Goal: Transaction & Acquisition: Book appointment/travel/reservation

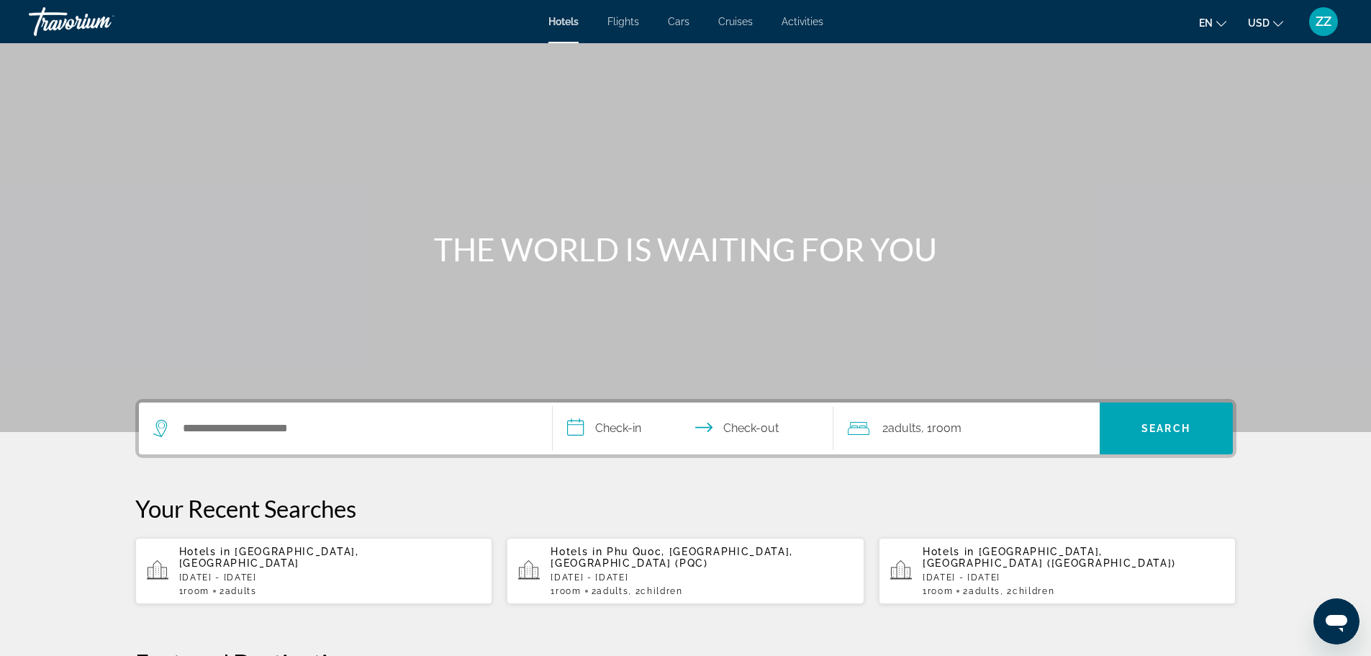
click at [403, 441] on div "Search widget" at bounding box center [345, 428] width 384 height 52
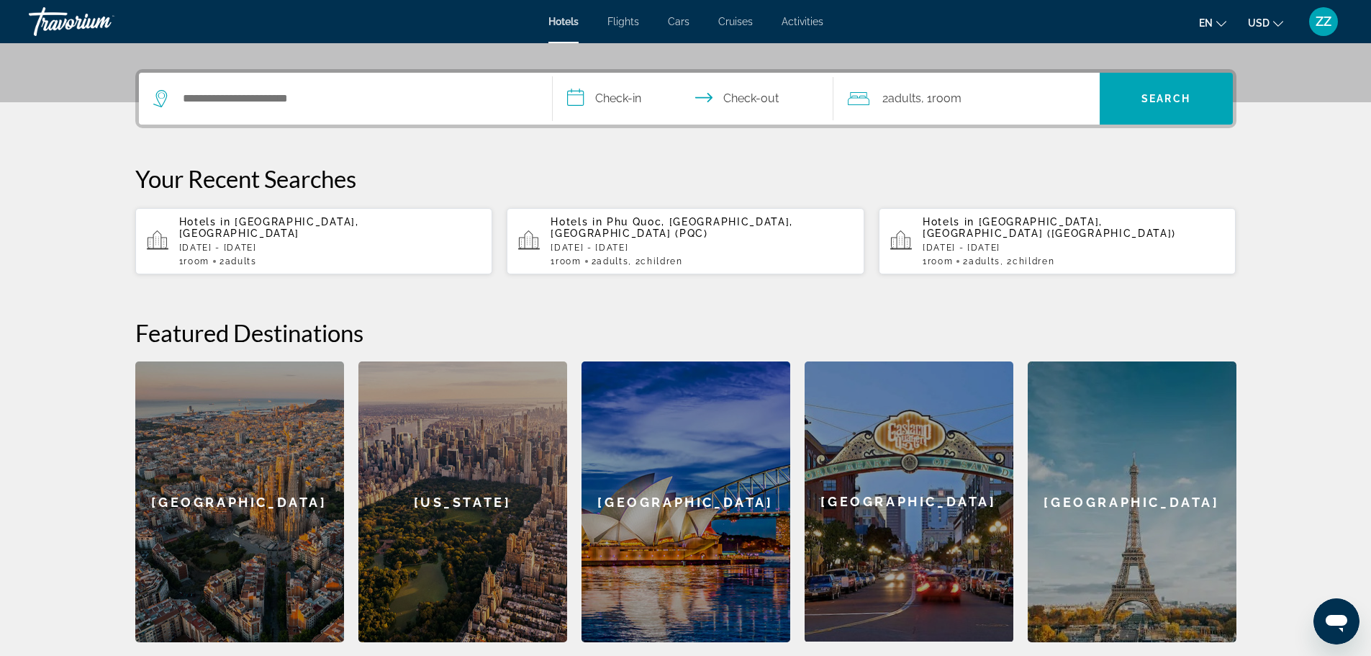
scroll to position [352, 0]
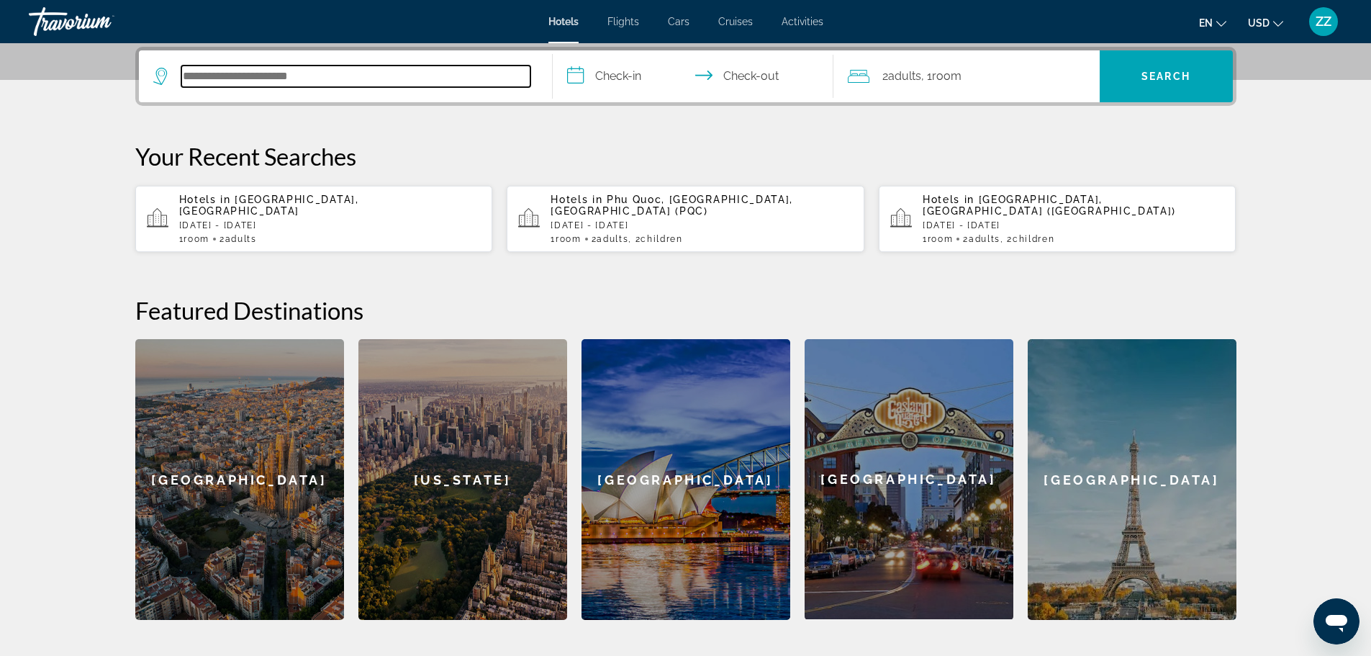
click at [320, 72] on input "Search hotel destination" at bounding box center [355, 77] width 349 height 22
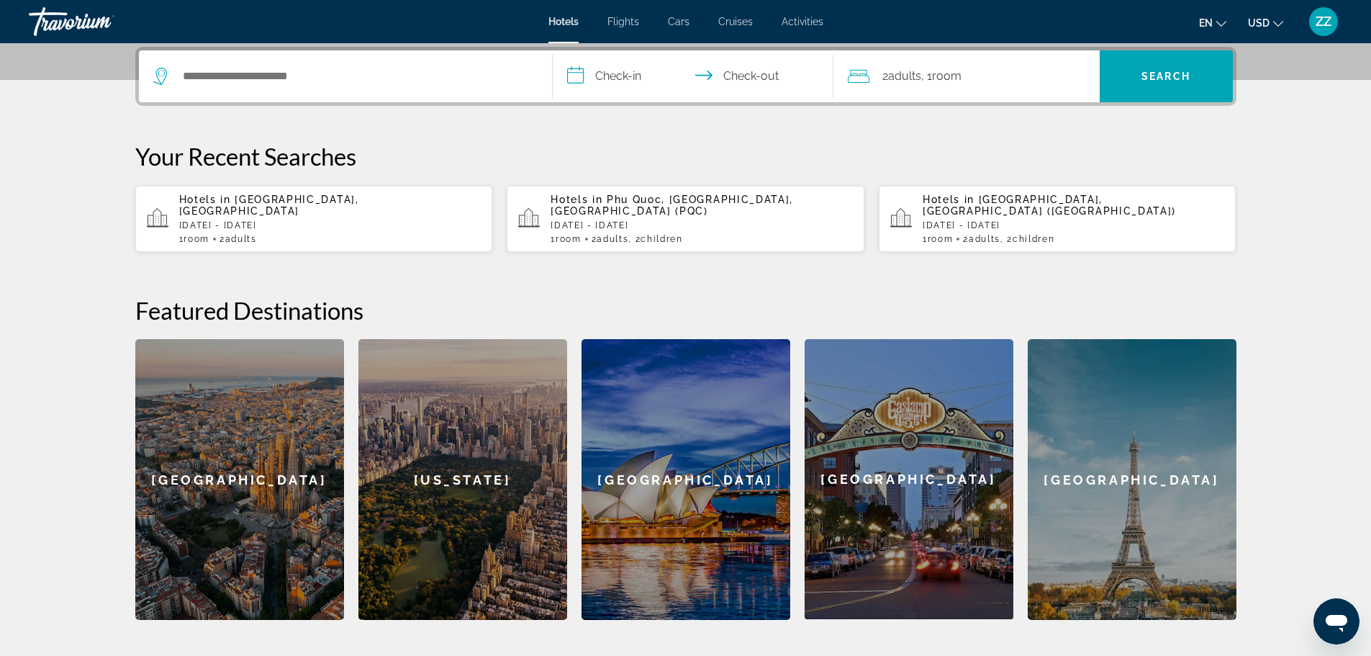
click at [929, 221] on p "[DATE] - [DATE]" at bounding box center [1074, 225] width 302 height 10
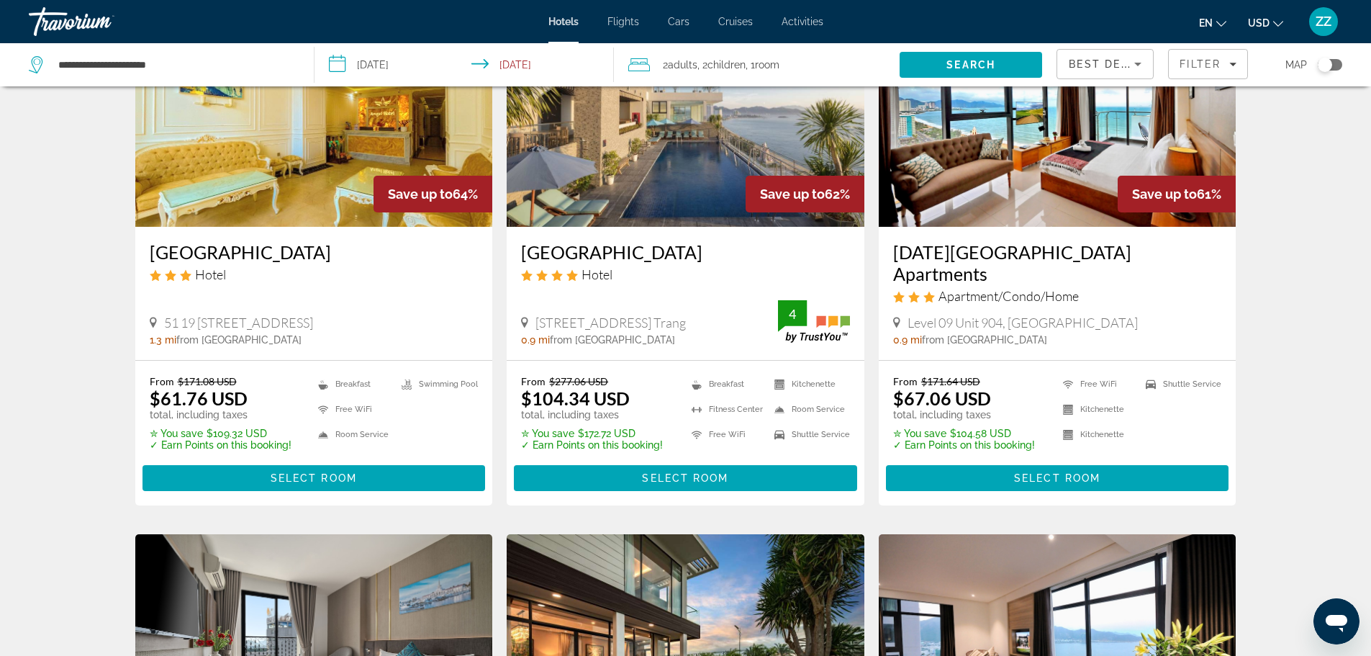
scroll to position [144, 0]
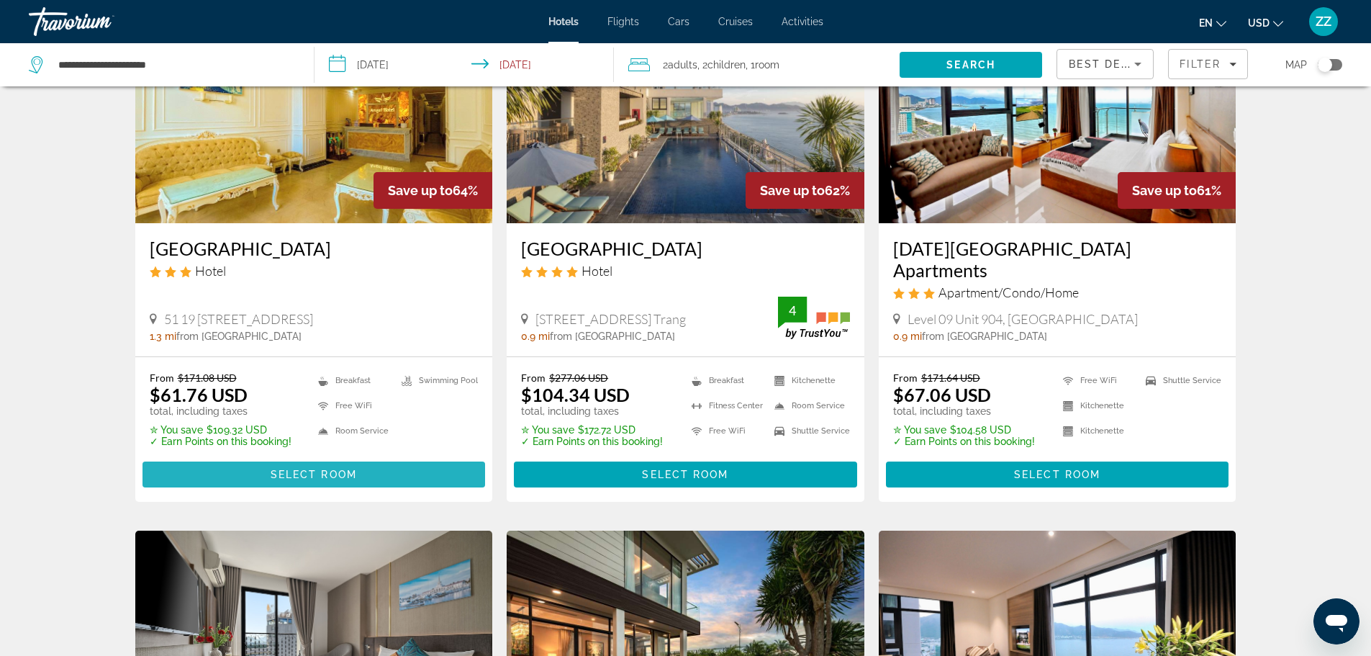
click at [297, 469] on span "Select Room" at bounding box center [314, 475] width 86 height 12
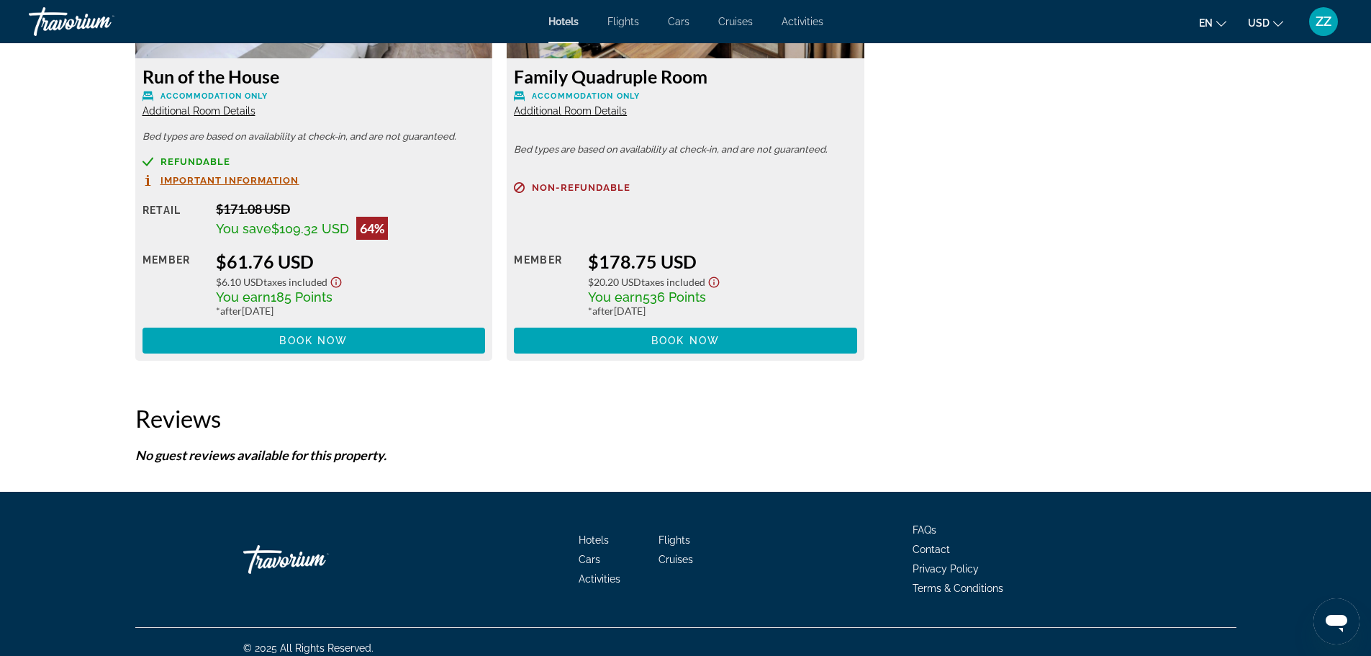
scroll to position [2172, 0]
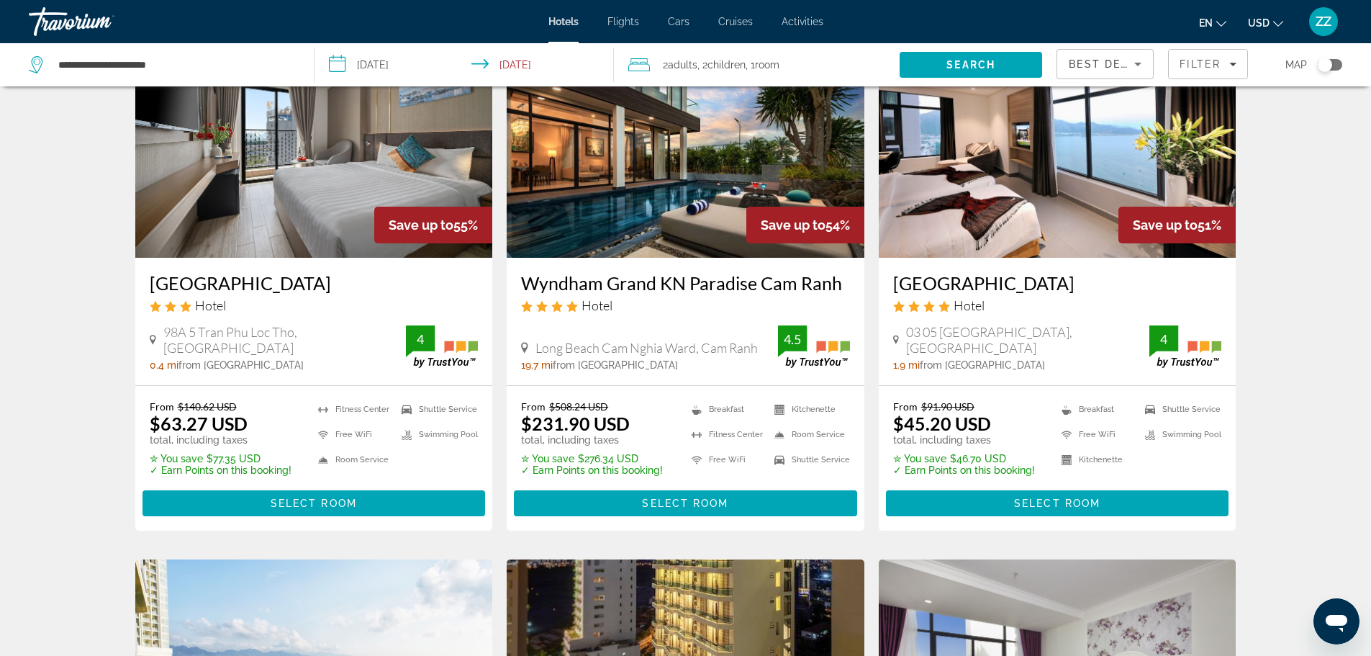
scroll to position [648, 0]
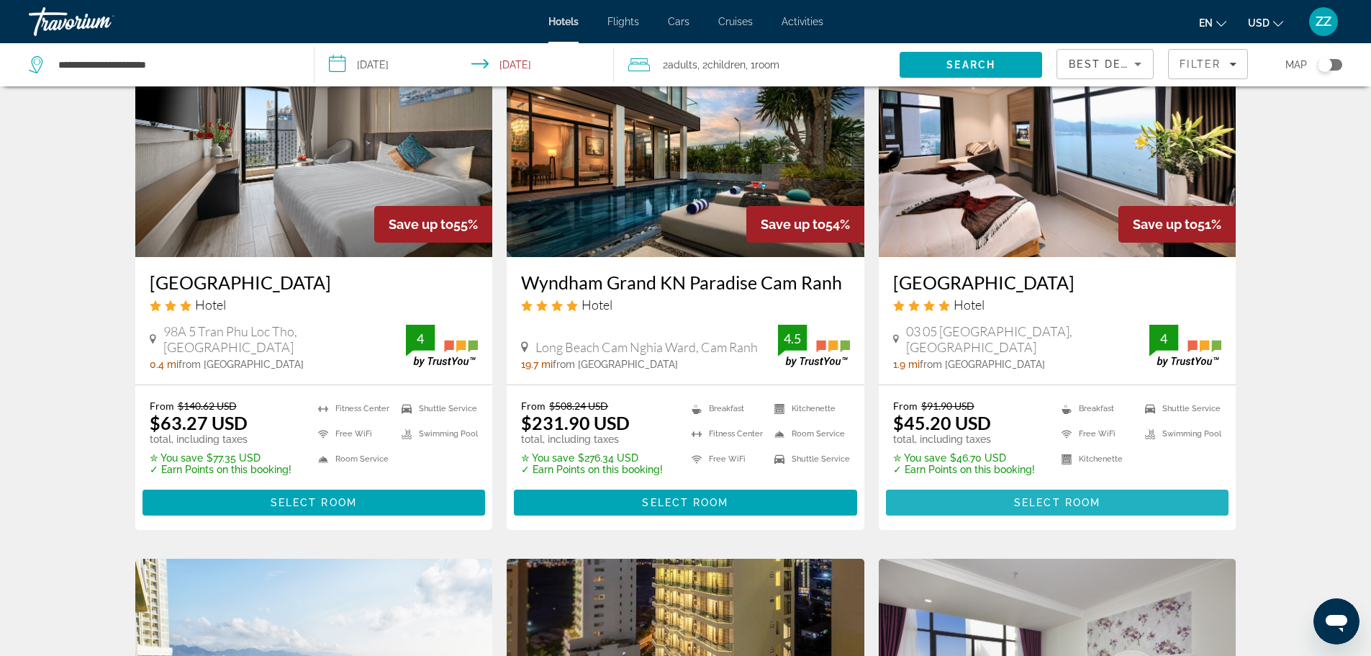
click at [1035, 506] on span "Main content" at bounding box center [1057, 502] width 343 height 35
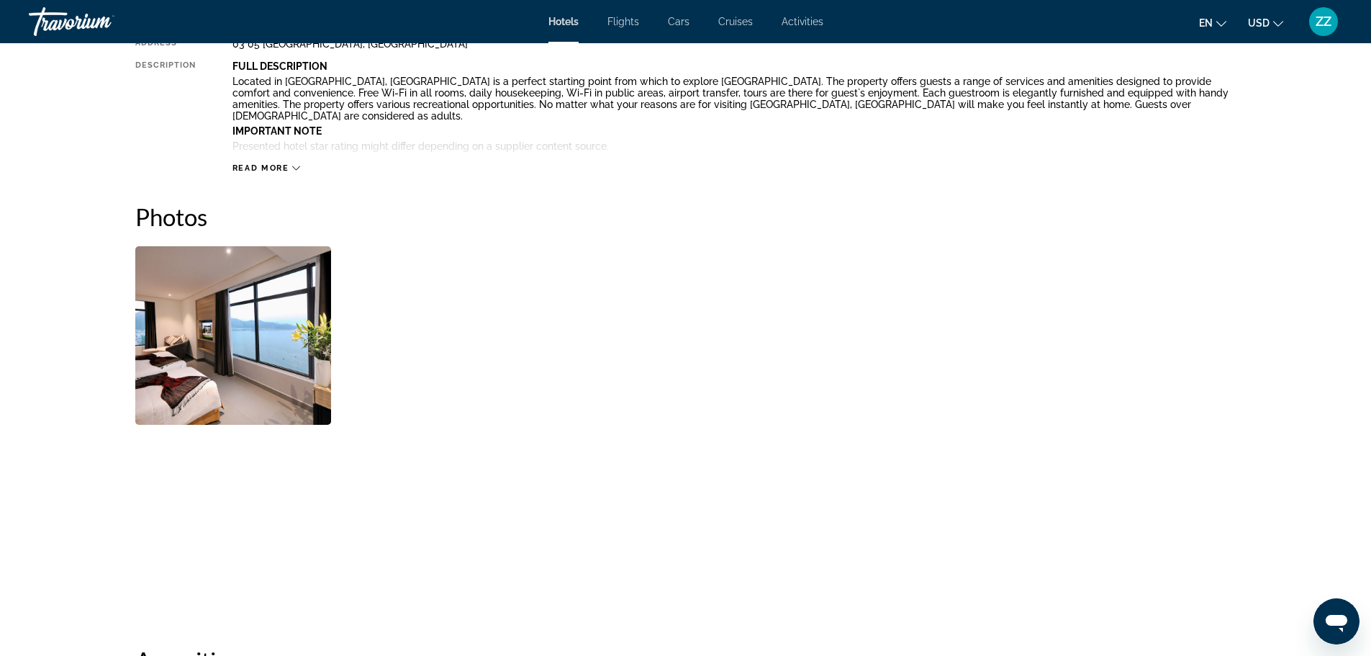
scroll to position [432, 0]
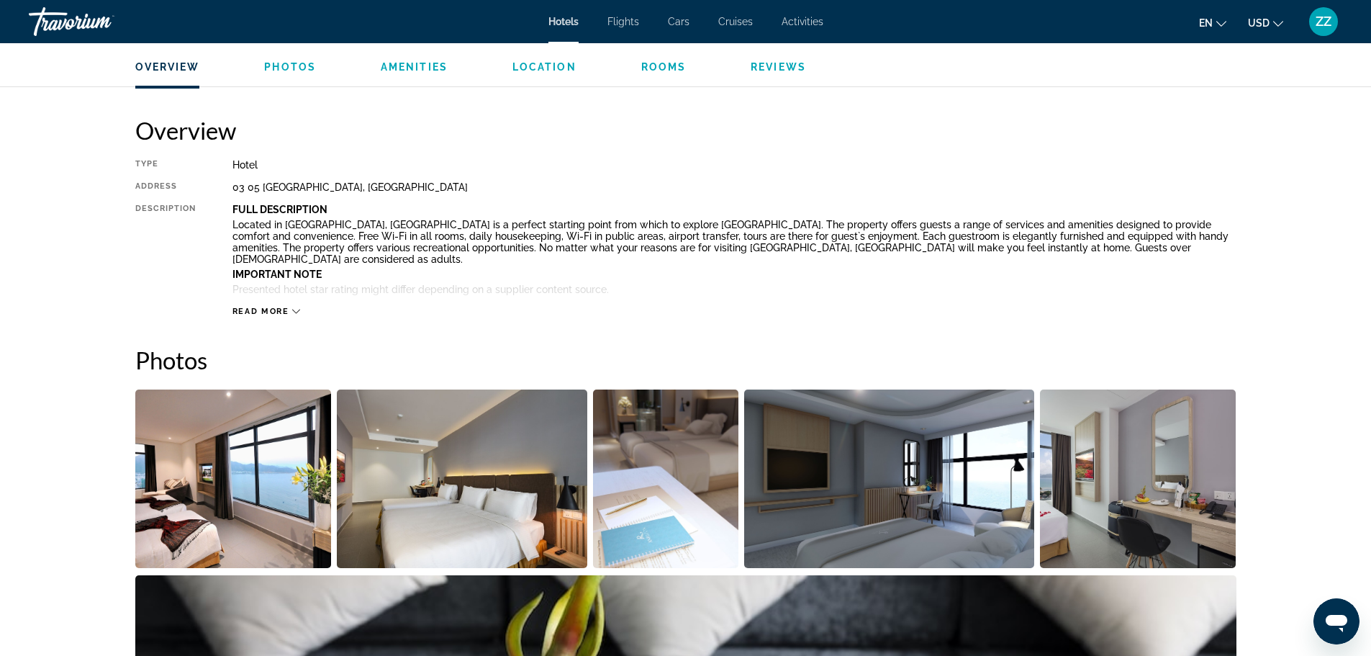
click at [260, 310] on span "Read more" at bounding box center [260, 311] width 57 height 9
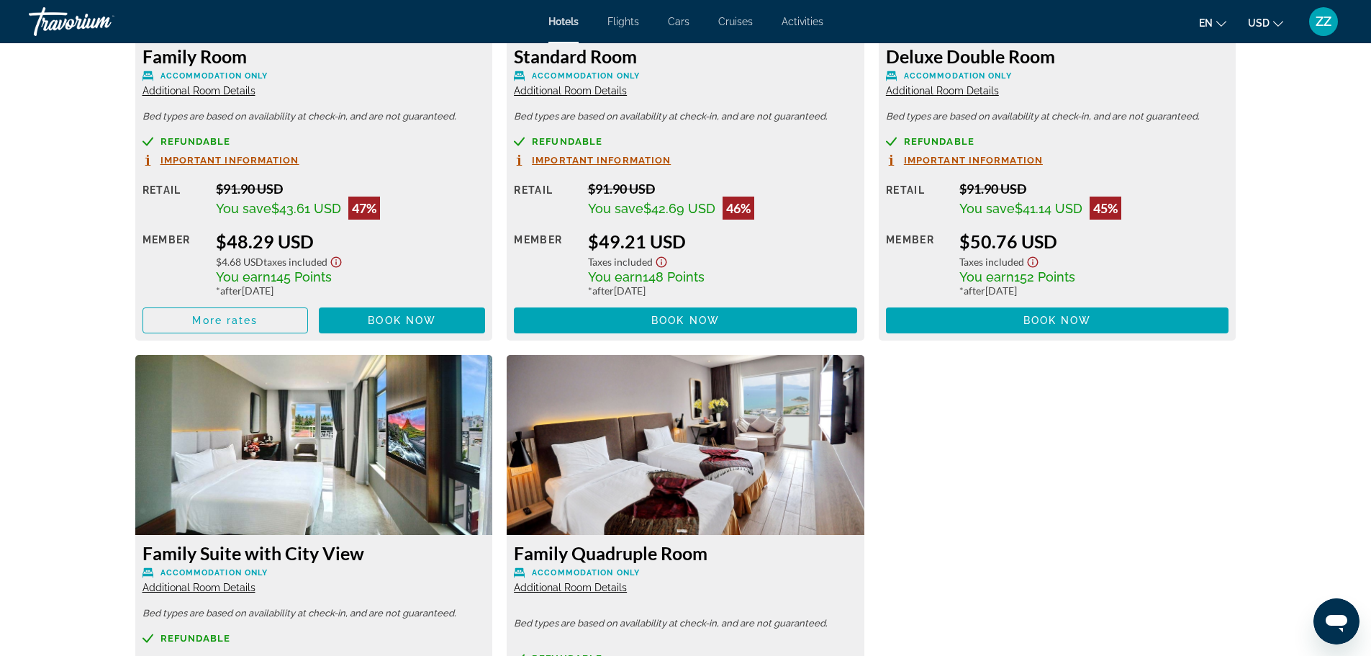
scroll to position [2231, 0]
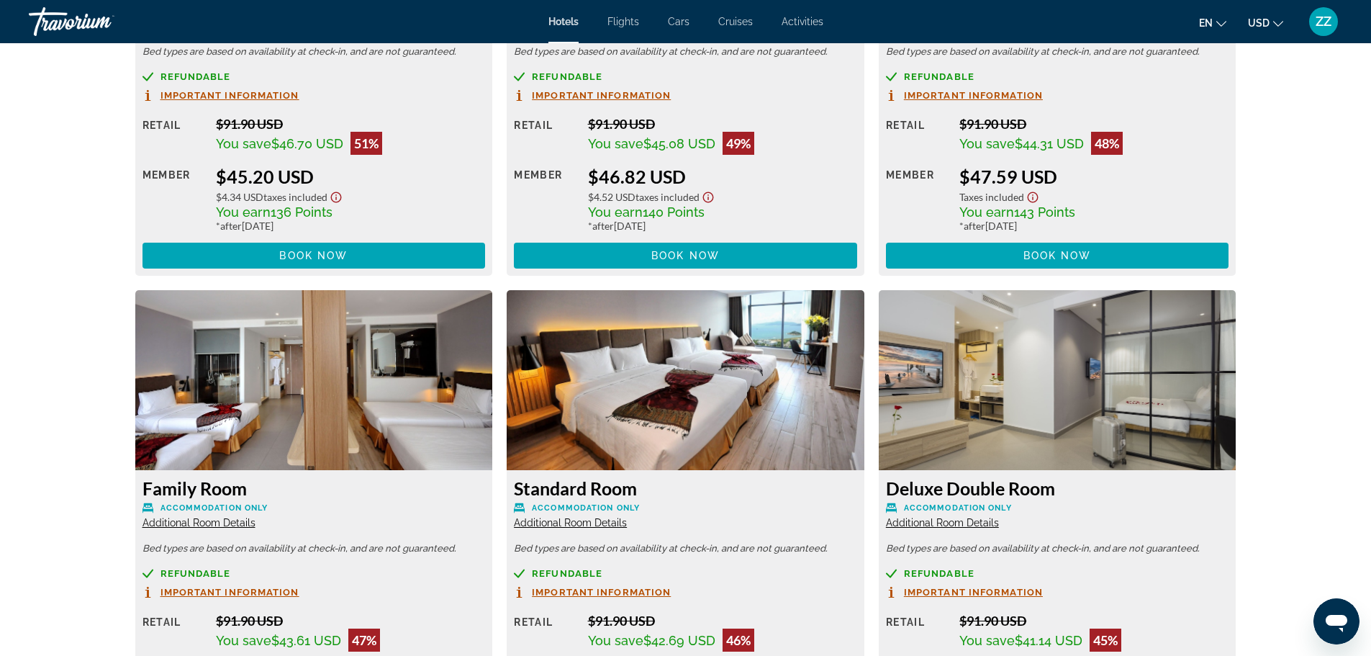
click at [205, 525] on span "Additional Room Details" at bounding box center [199, 523] width 113 height 12
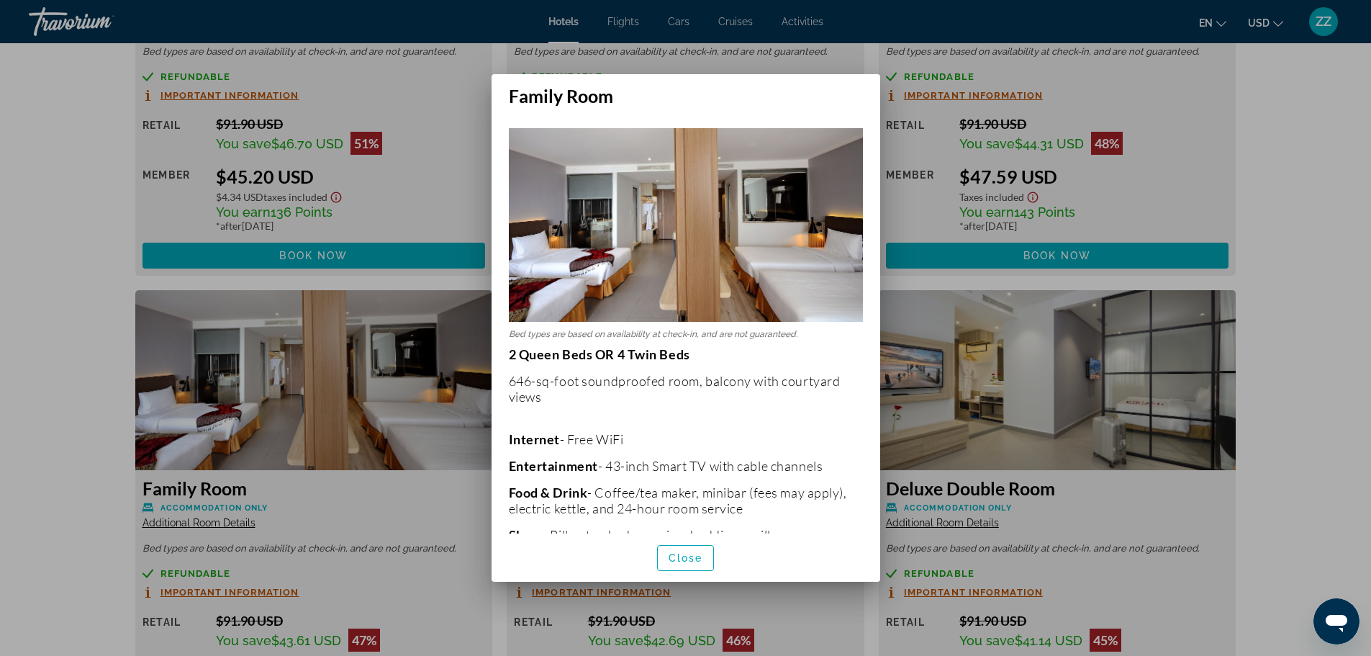
scroll to position [0, 0]
click at [668, 564] on span "button" at bounding box center [686, 558] width 56 height 35
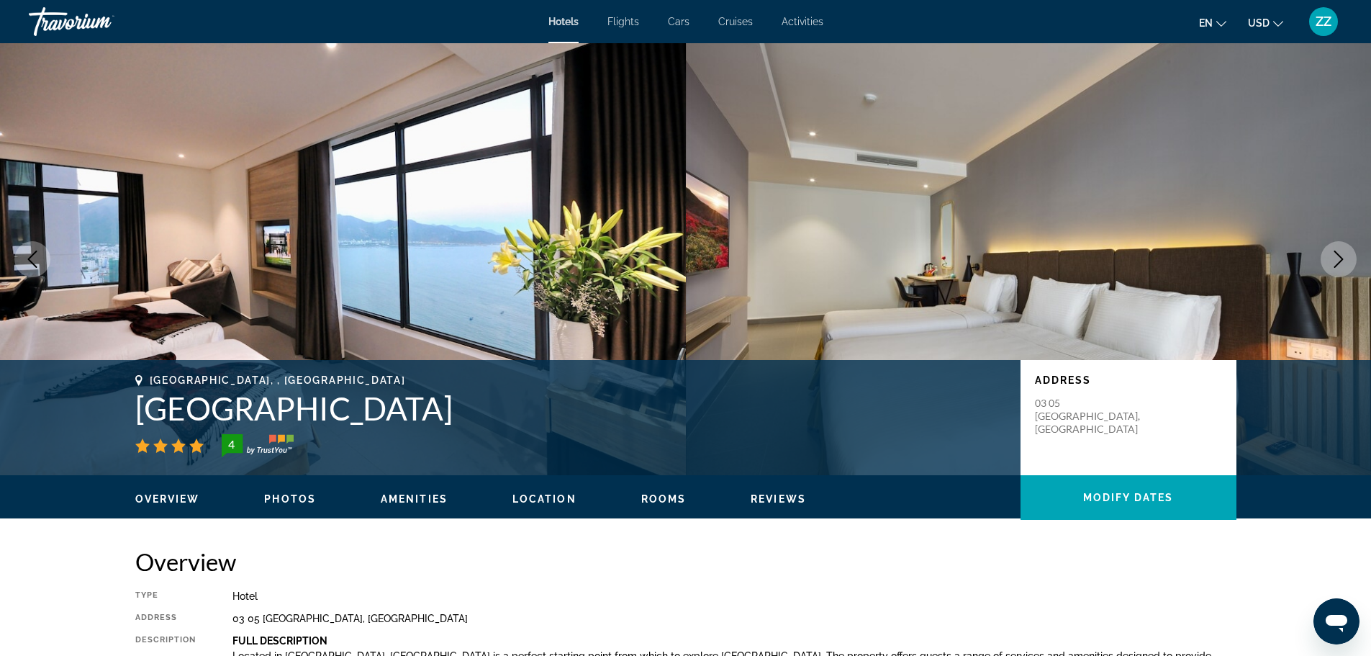
drag, startPoint x: 139, startPoint y: 412, endPoint x: 475, endPoint y: 412, distance: 336.1
click at [475, 412] on h1 "[GEOGRAPHIC_DATA]" at bounding box center [570, 407] width 871 height 37
copy h1 "[GEOGRAPHIC_DATA]"
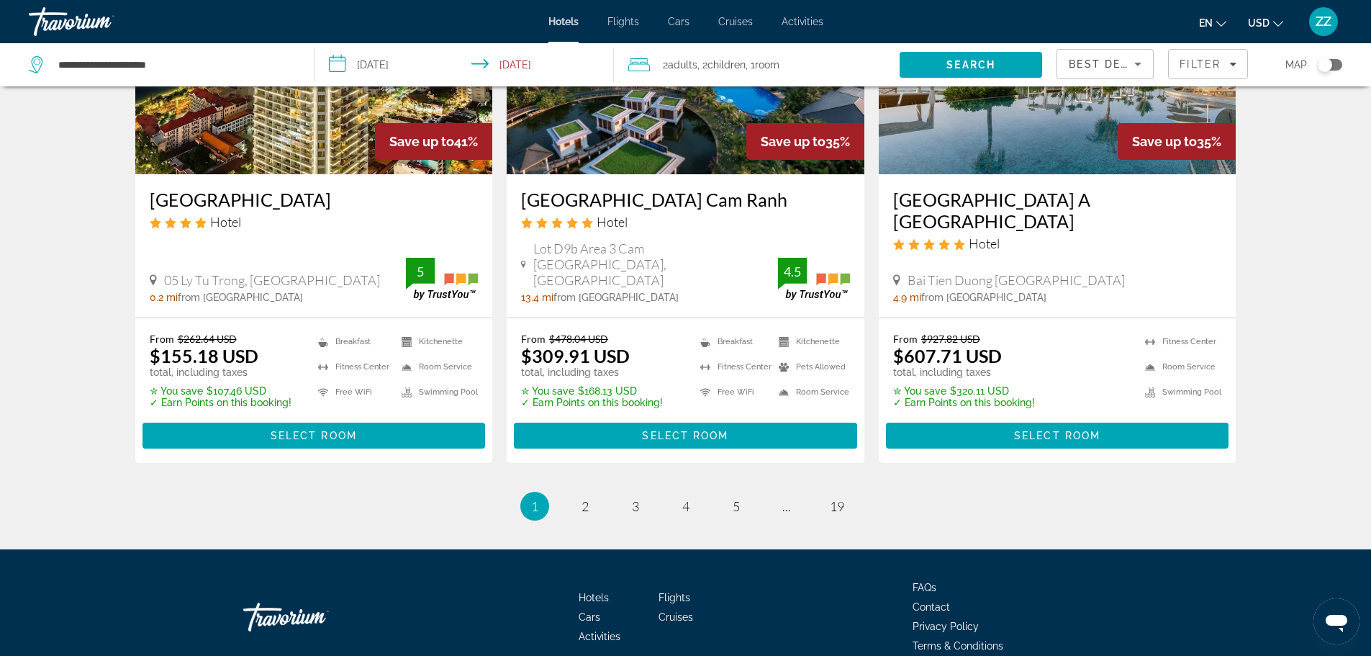
scroll to position [1800, 0]
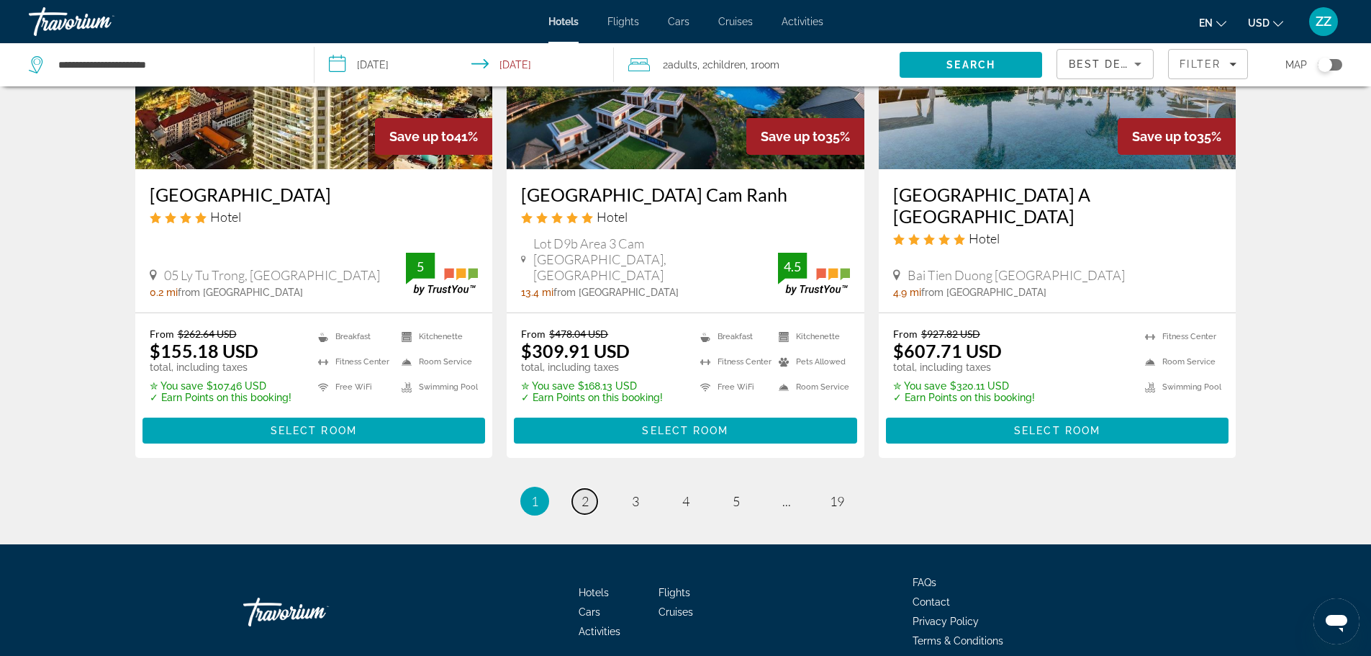
click at [583, 493] on span "2" at bounding box center [585, 501] width 7 height 16
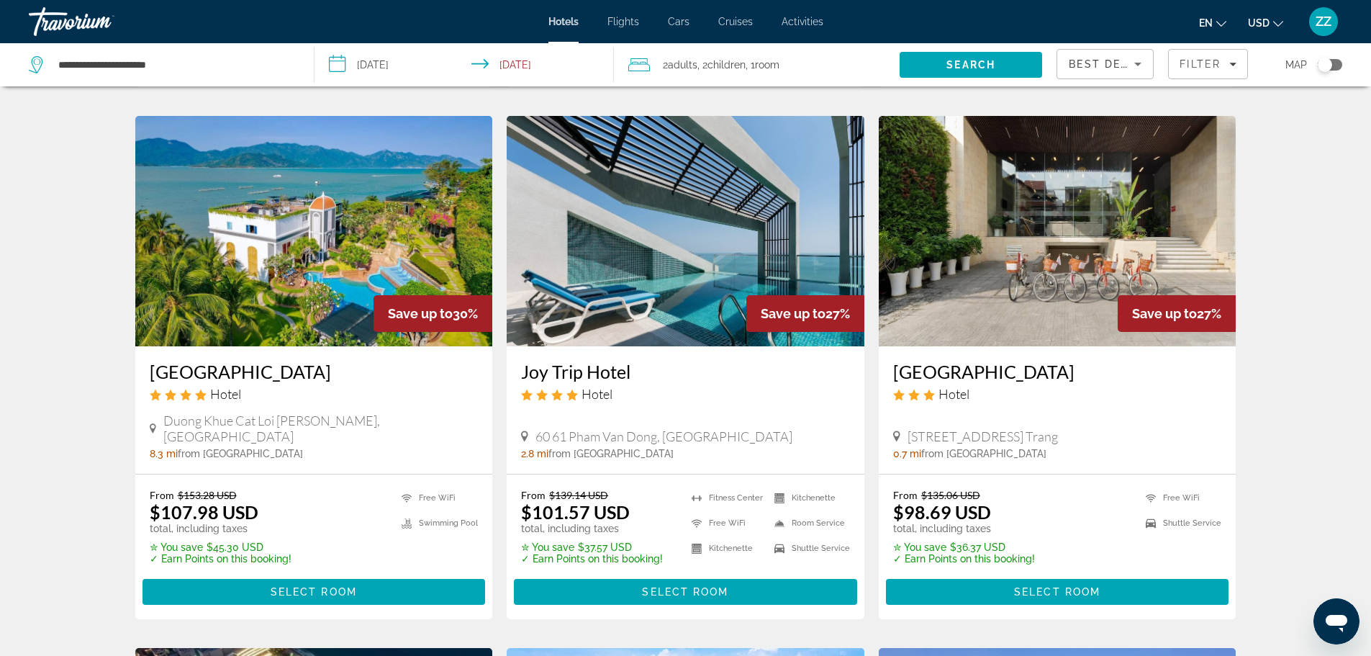
scroll to position [648, 0]
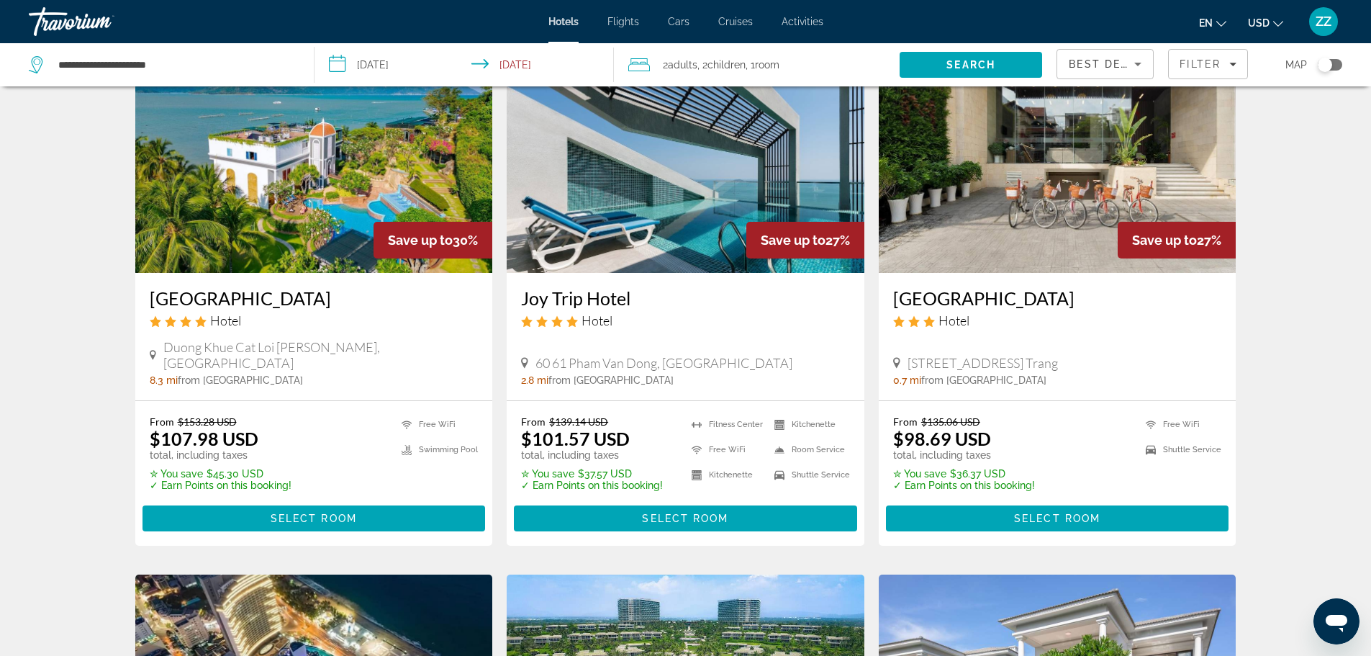
click at [276, 209] on img "Main content" at bounding box center [314, 157] width 358 height 230
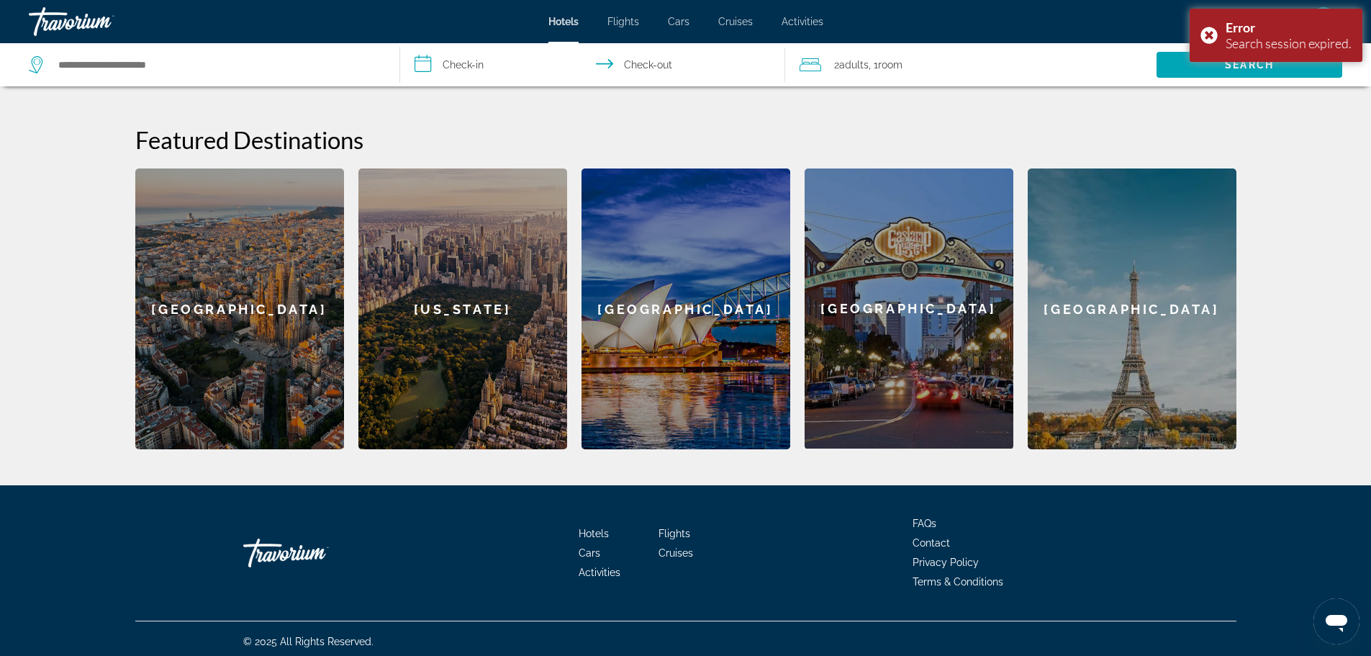
scroll to position [528, 0]
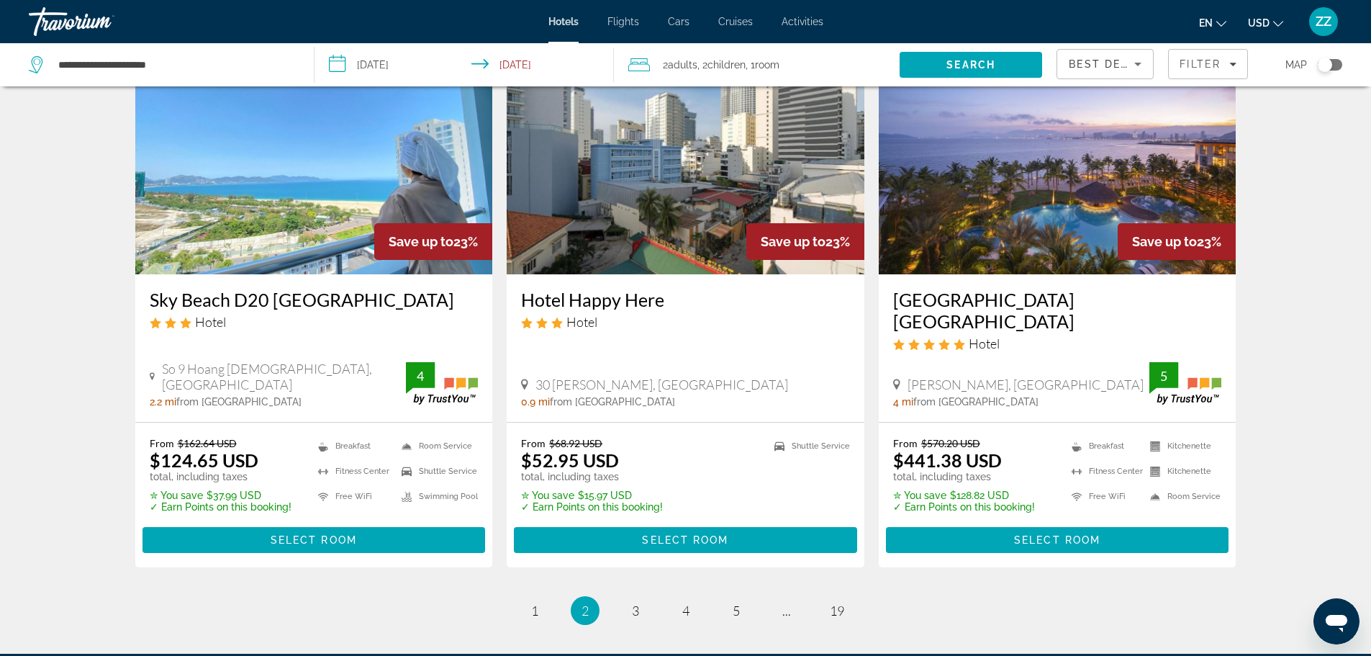
scroll to position [1831, 0]
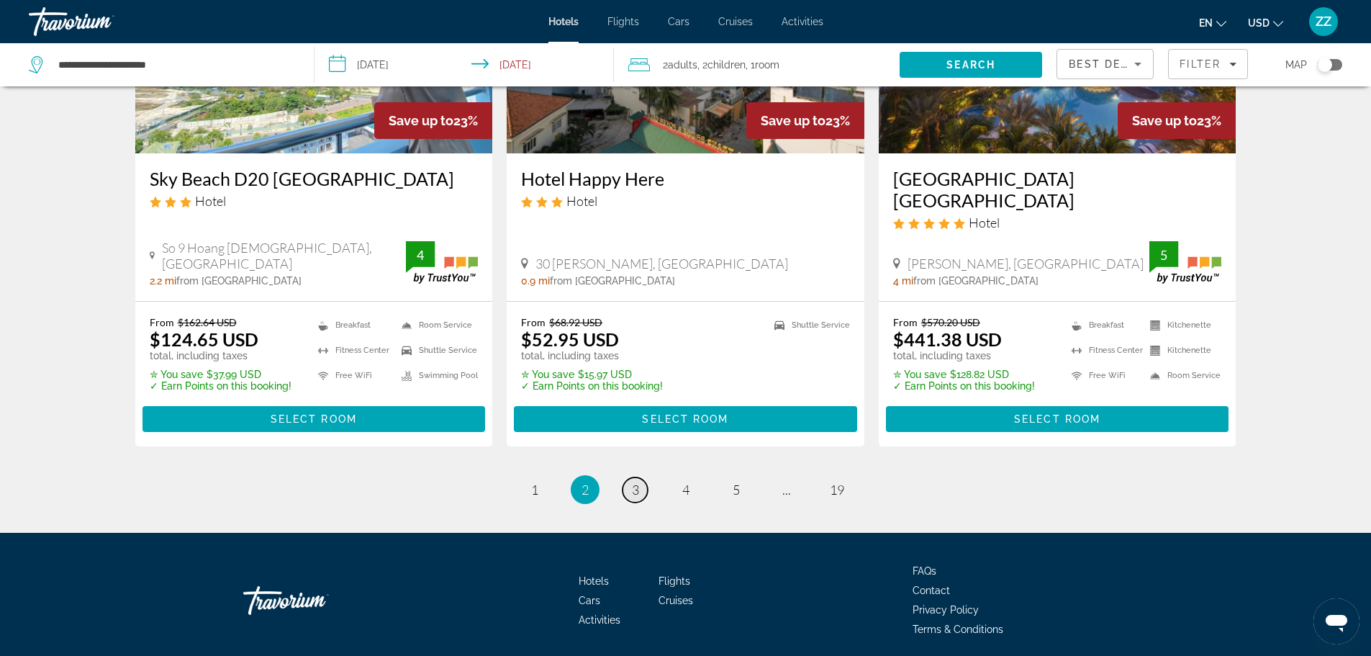
click at [629, 477] on link "page 3" at bounding box center [635, 489] width 25 height 25
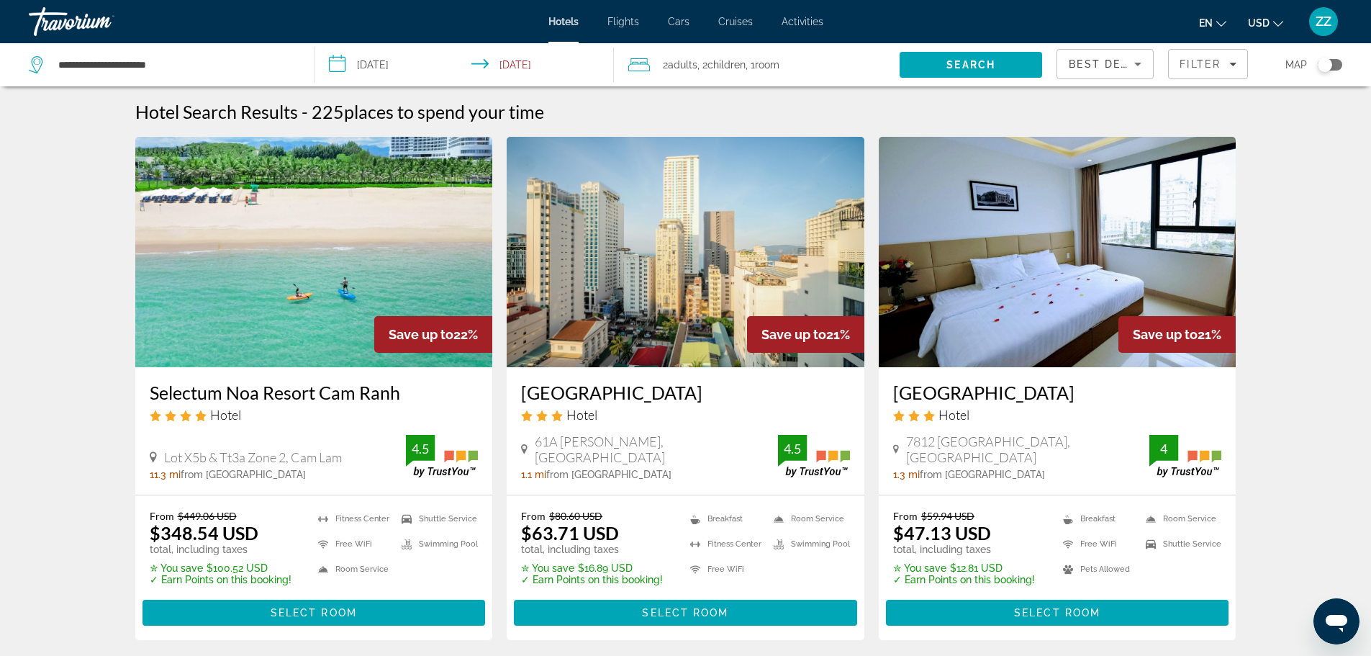
scroll to position [72, 0]
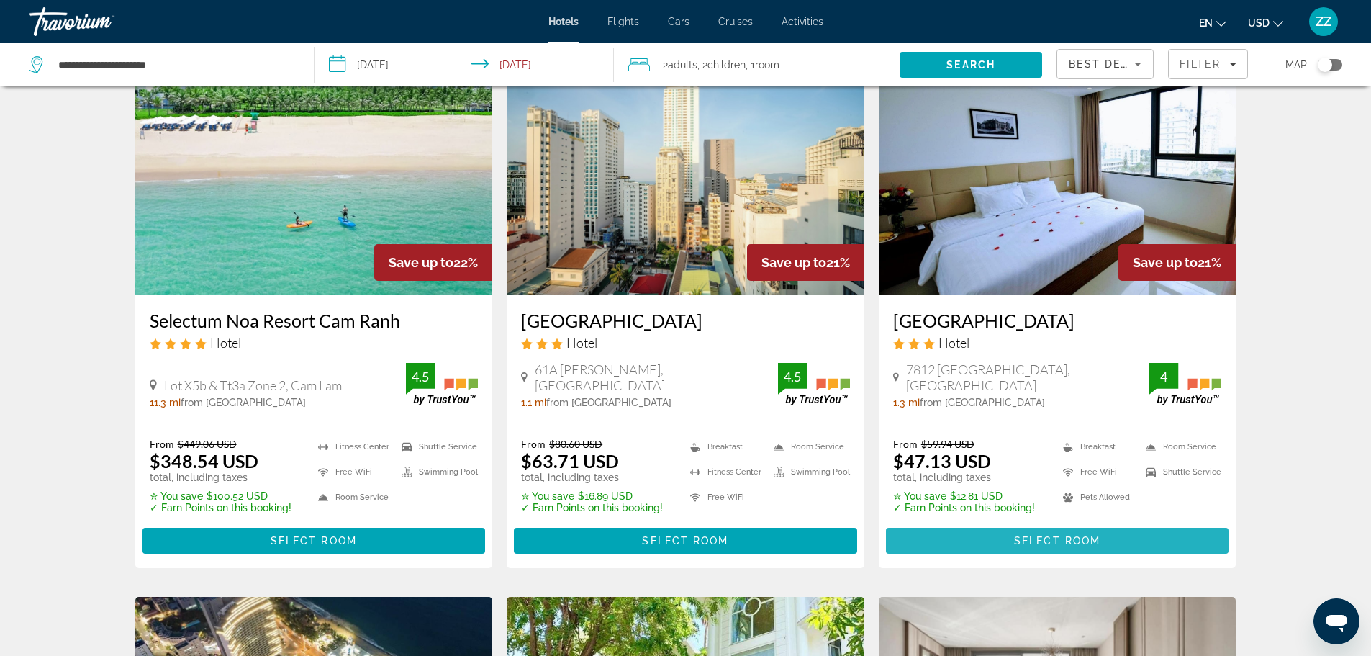
click at [1106, 541] on span "Main content" at bounding box center [1057, 540] width 343 height 35
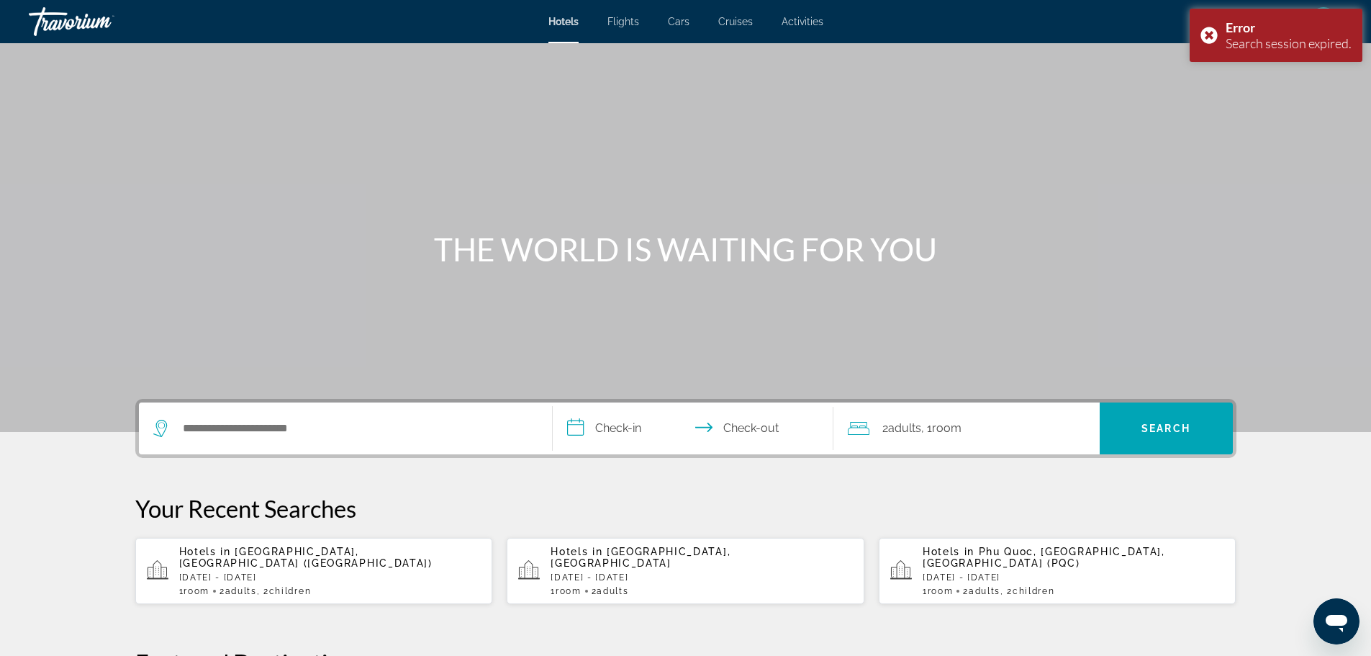
click at [372, 544] on app-hotels-recent-search "Hotels in [GEOGRAPHIC_DATA], [GEOGRAPHIC_DATA] ([GEOGRAPHIC_DATA]) [DATE] - [DA…" at bounding box center [314, 571] width 358 height 66
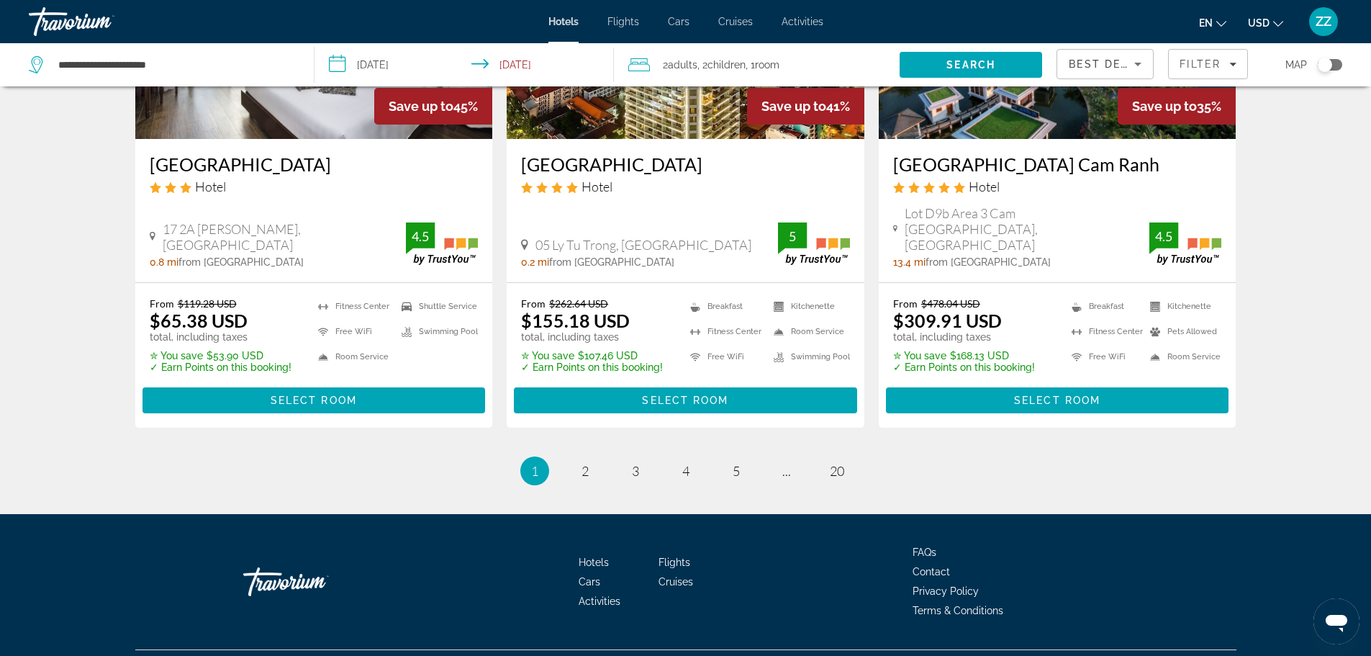
scroll to position [1841, 0]
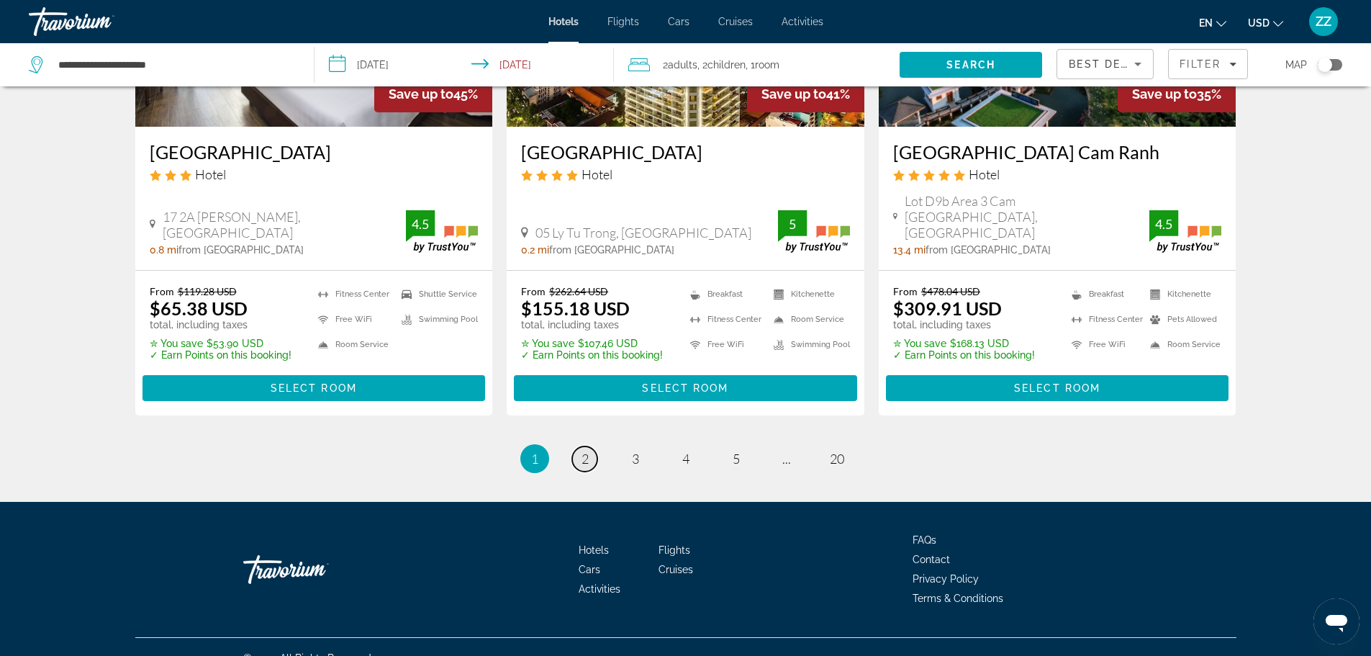
click at [582, 451] on span "2" at bounding box center [585, 459] width 7 height 16
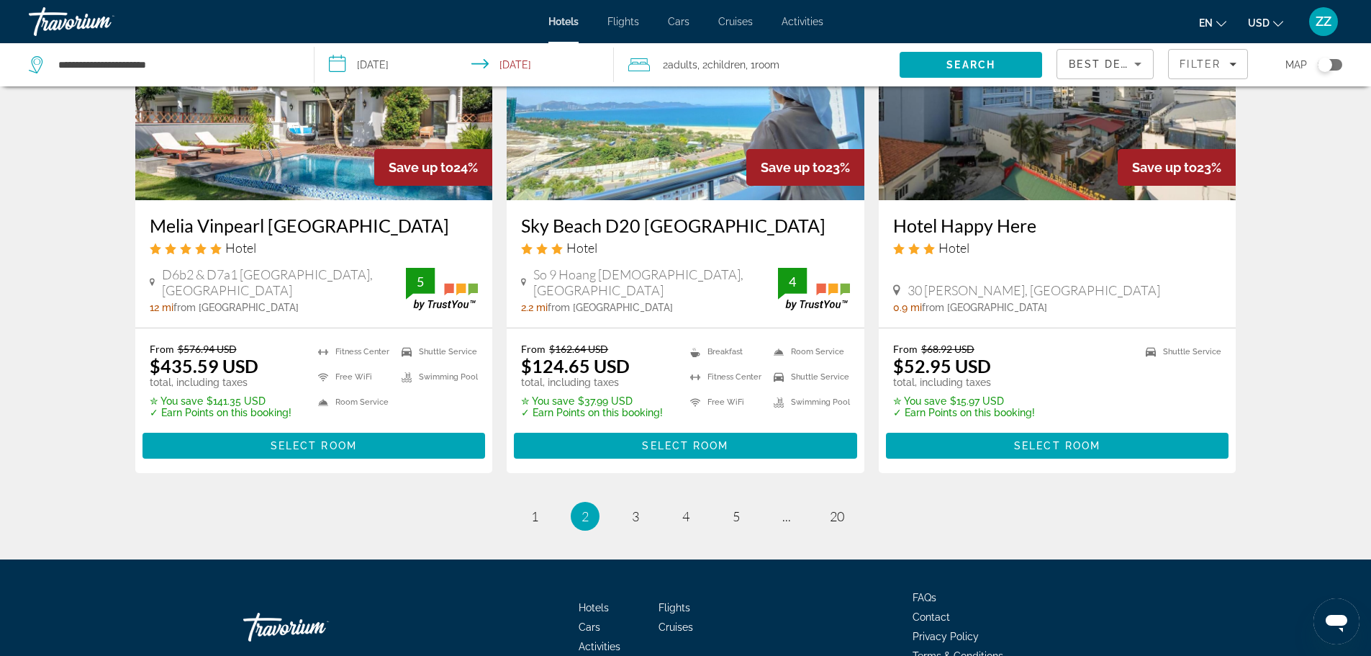
scroll to position [1848, 0]
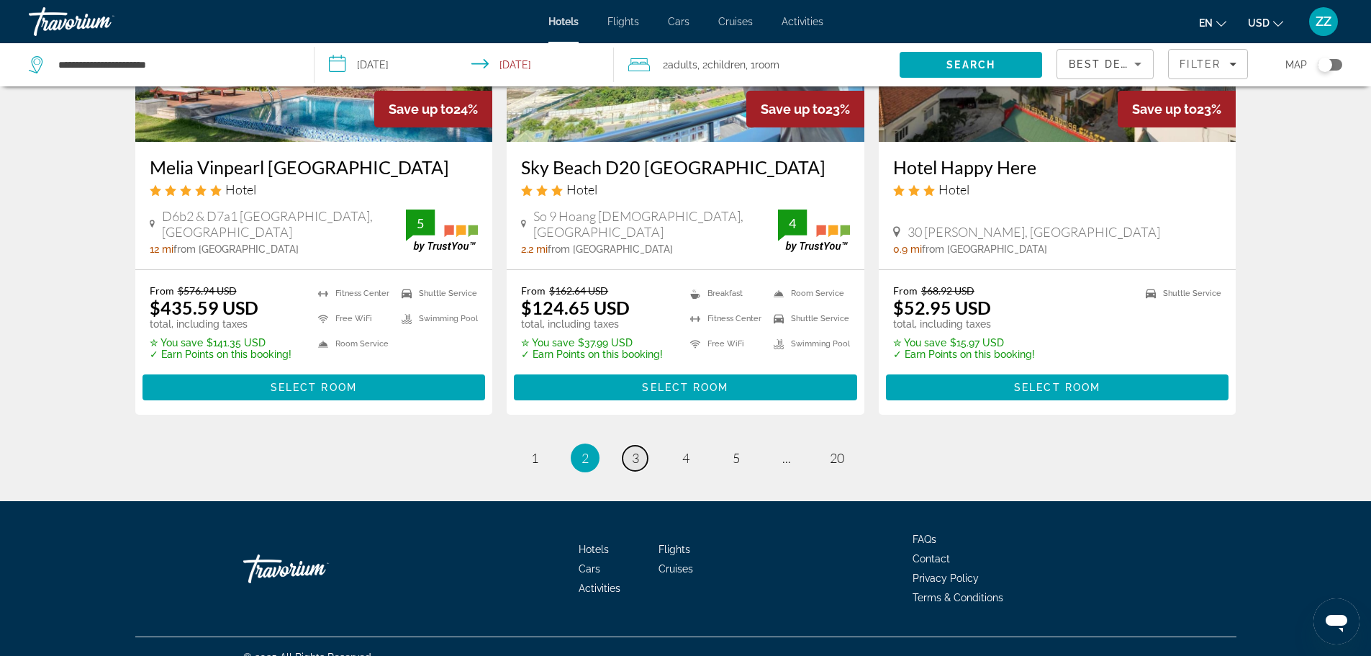
click at [630, 446] on link "page 3" at bounding box center [635, 458] width 25 height 25
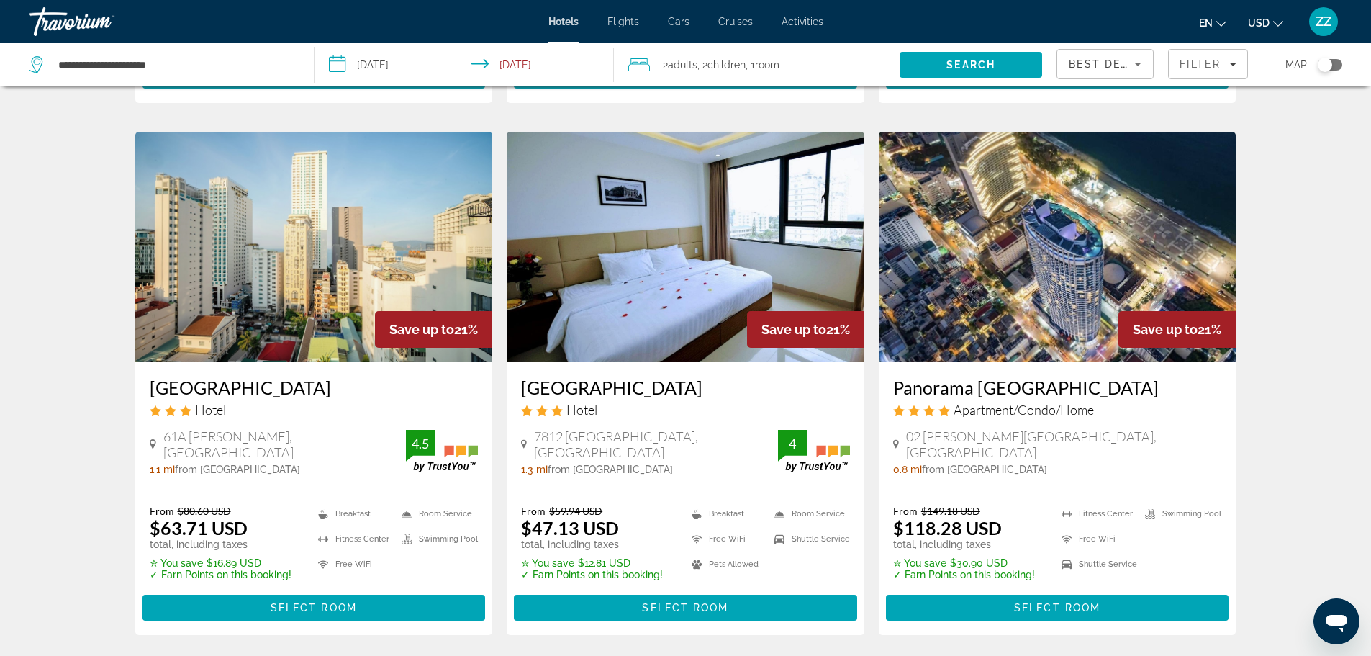
scroll to position [720, 0]
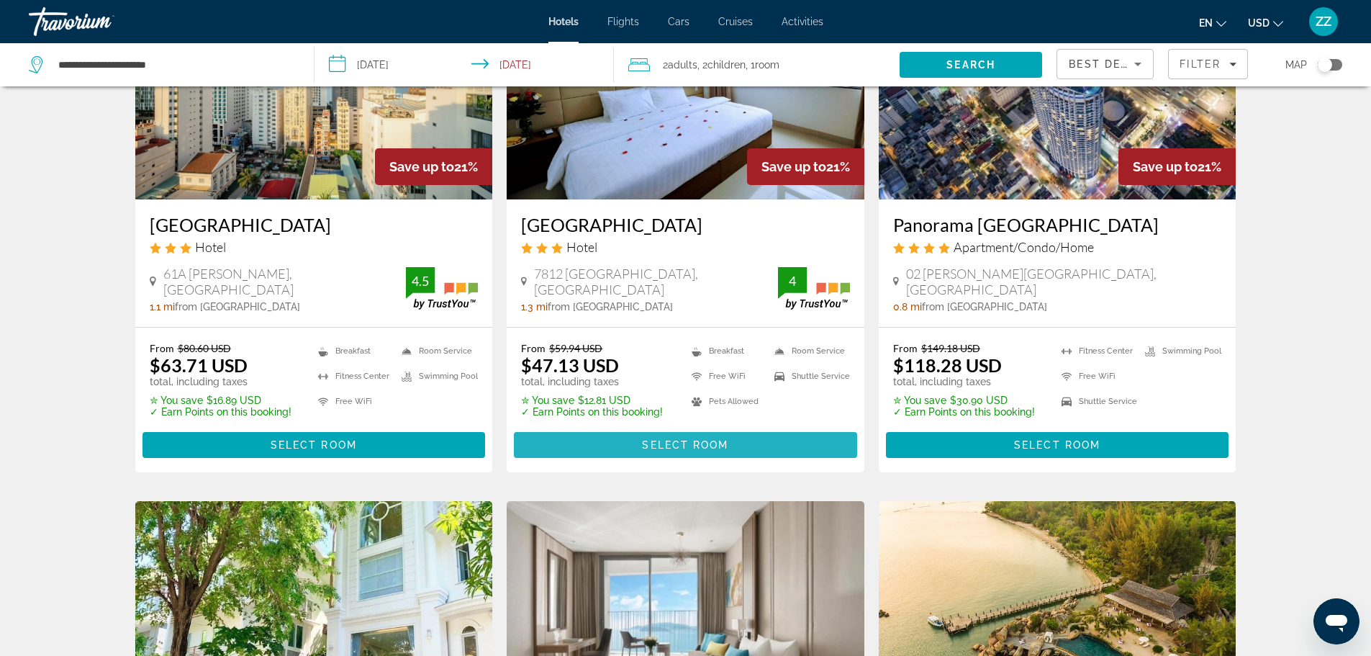
click at [651, 439] on span "Select Room" at bounding box center [685, 445] width 86 height 12
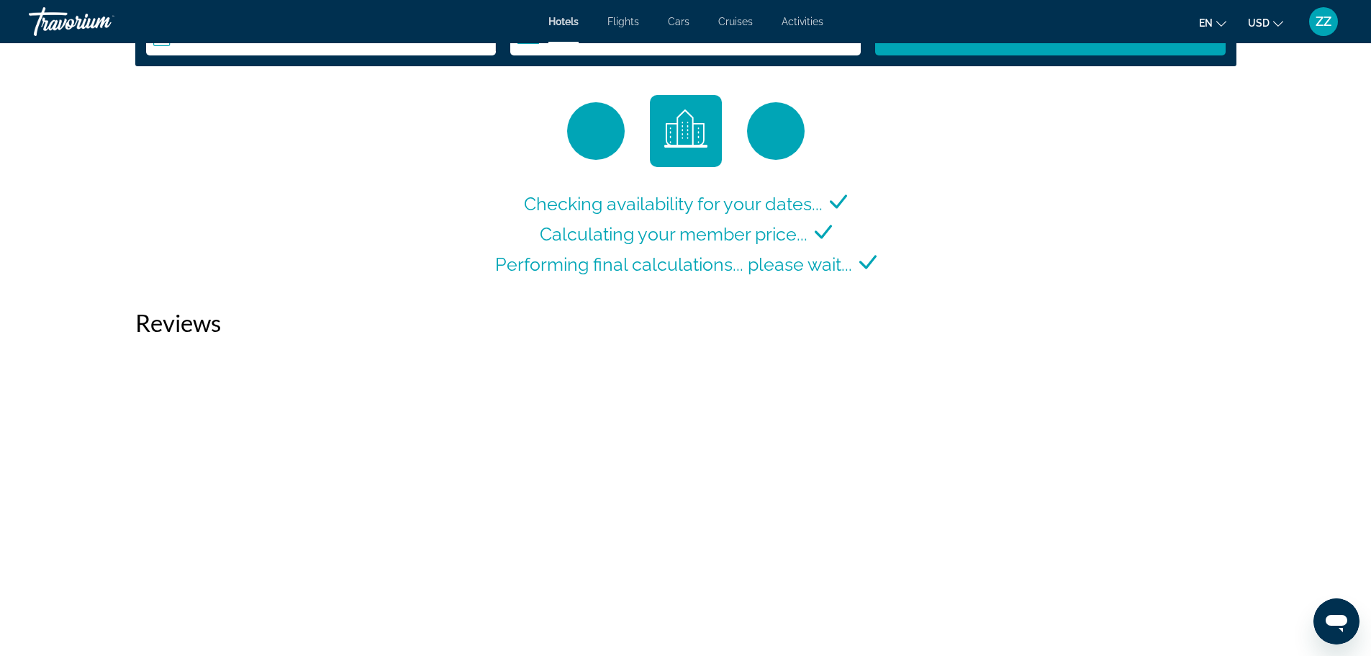
scroll to position [1943, 0]
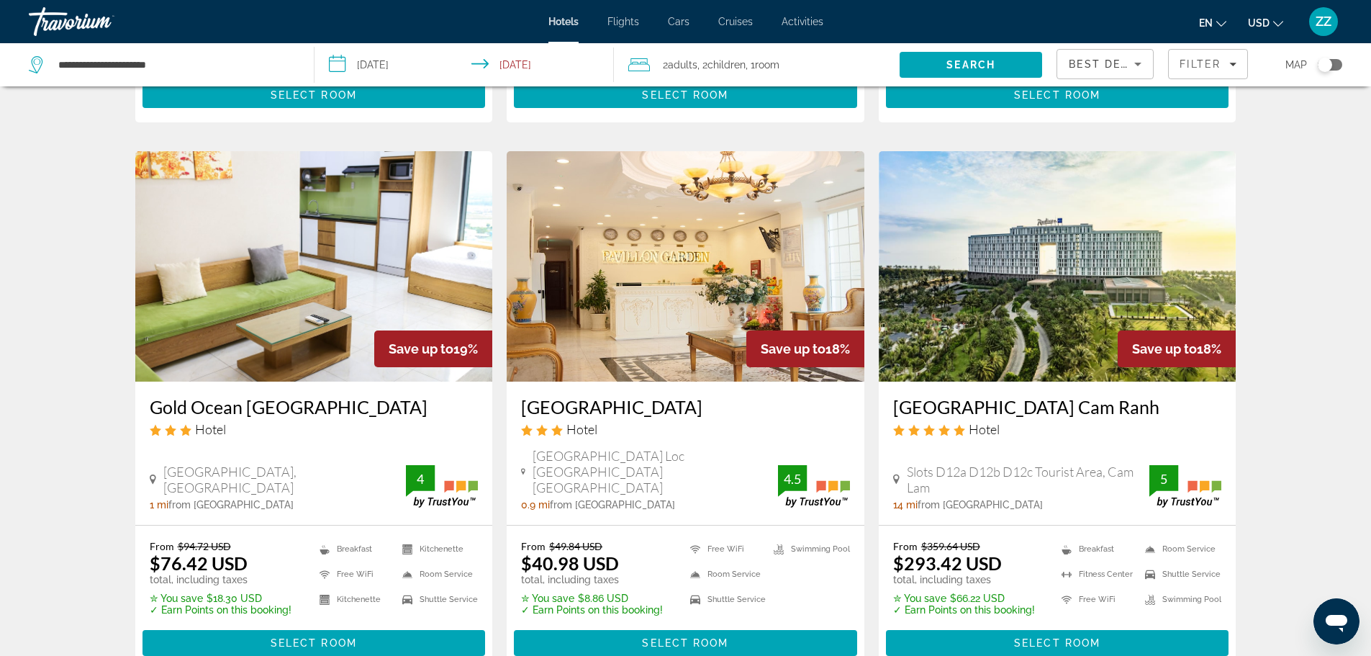
scroll to position [1841, 0]
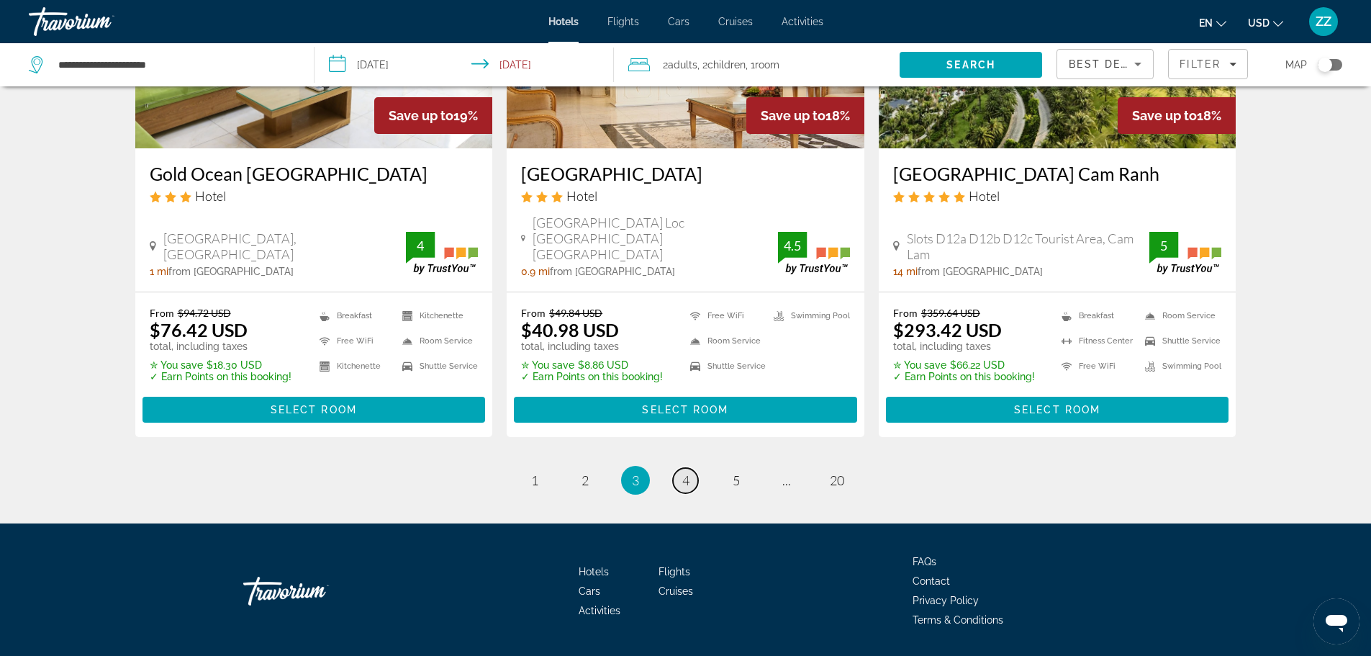
click at [679, 468] on link "page 4" at bounding box center [685, 480] width 25 height 25
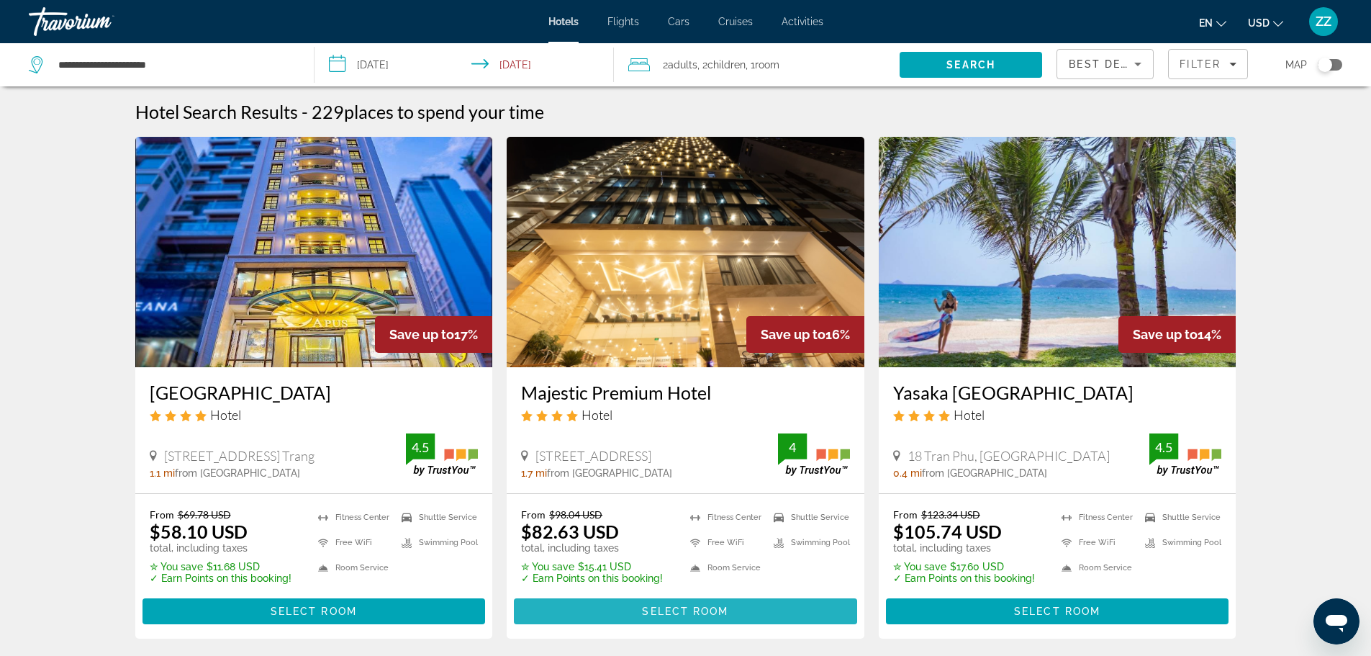
click at [639, 611] on span "Main content" at bounding box center [685, 611] width 343 height 35
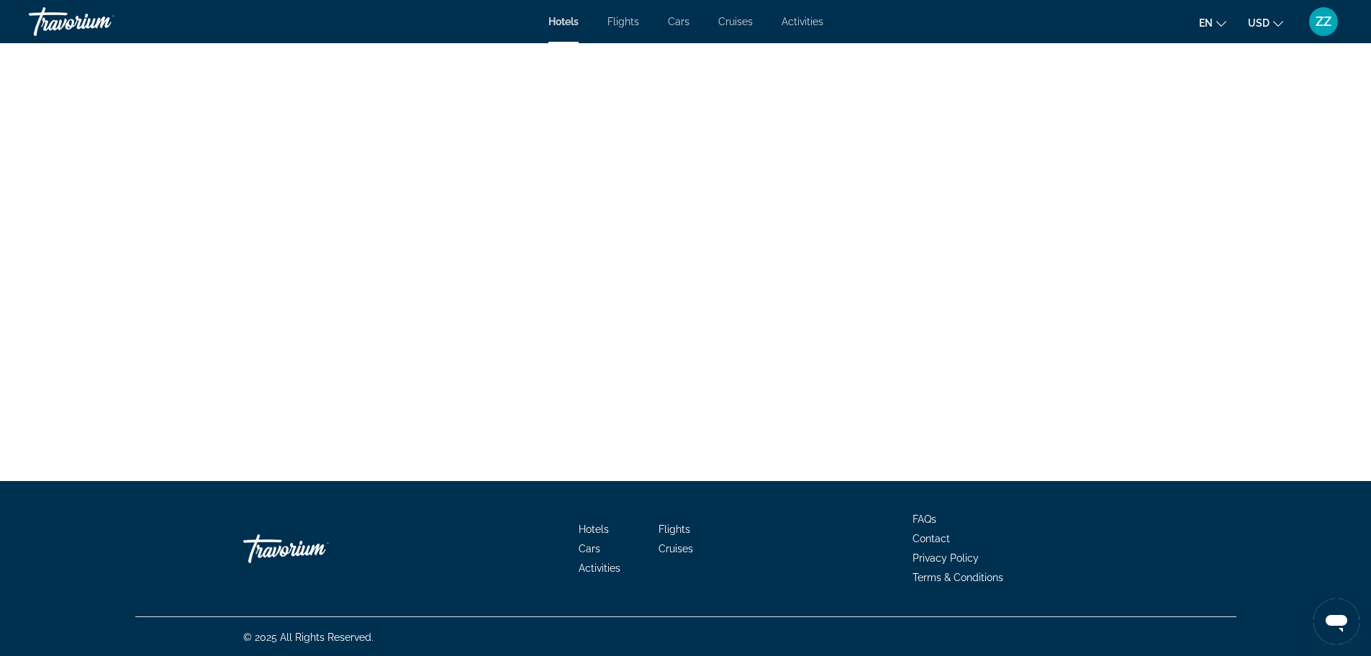
scroll to position [2807, 0]
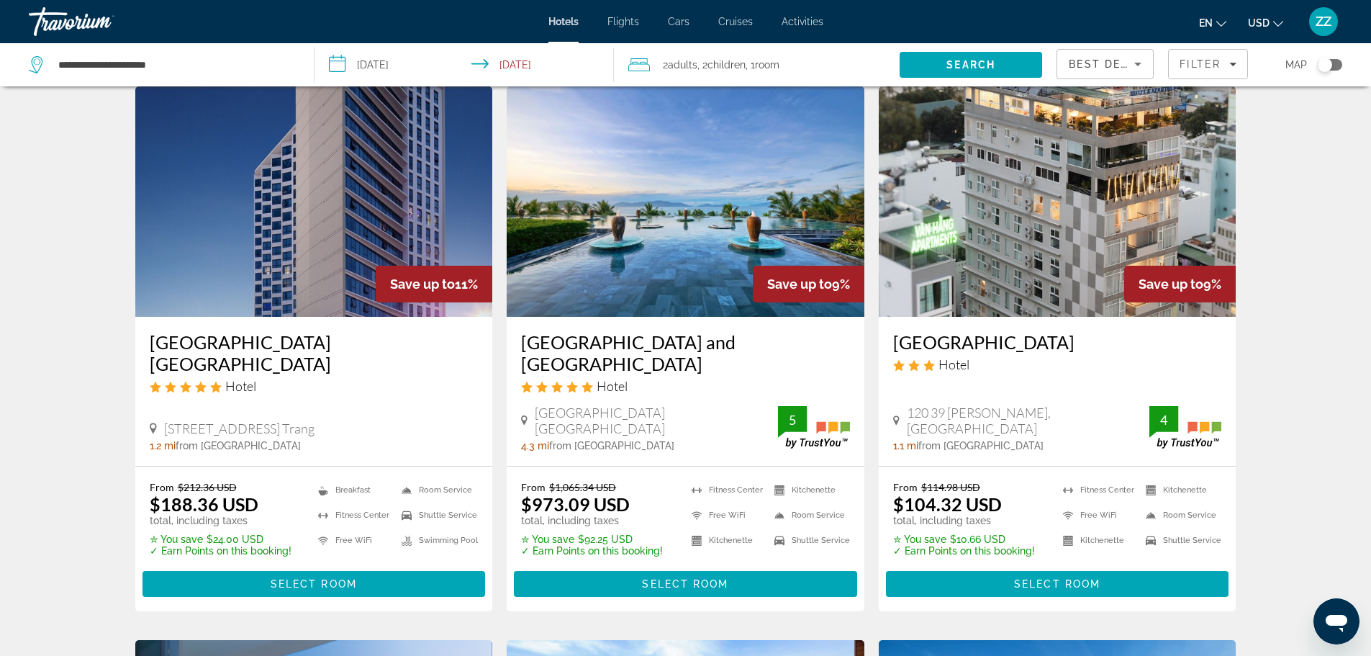
scroll to position [1152, 0]
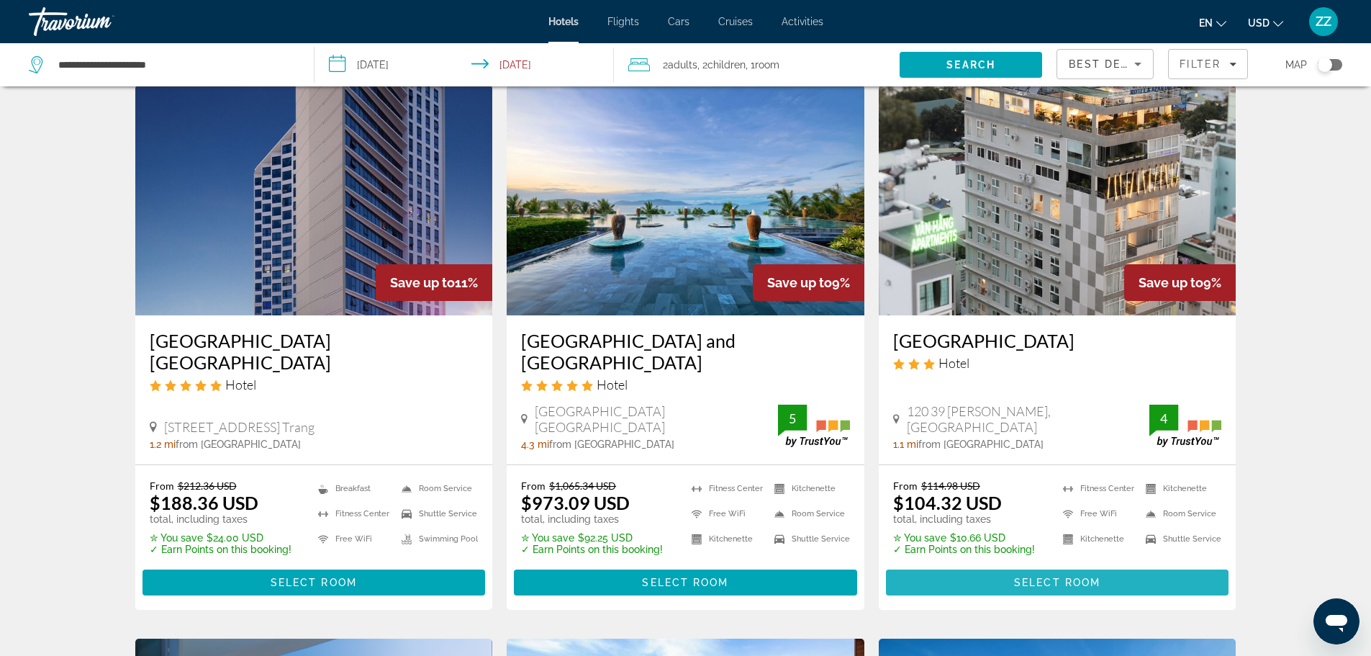
click at [974, 565] on span "Main content" at bounding box center [1057, 582] width 343 height 35
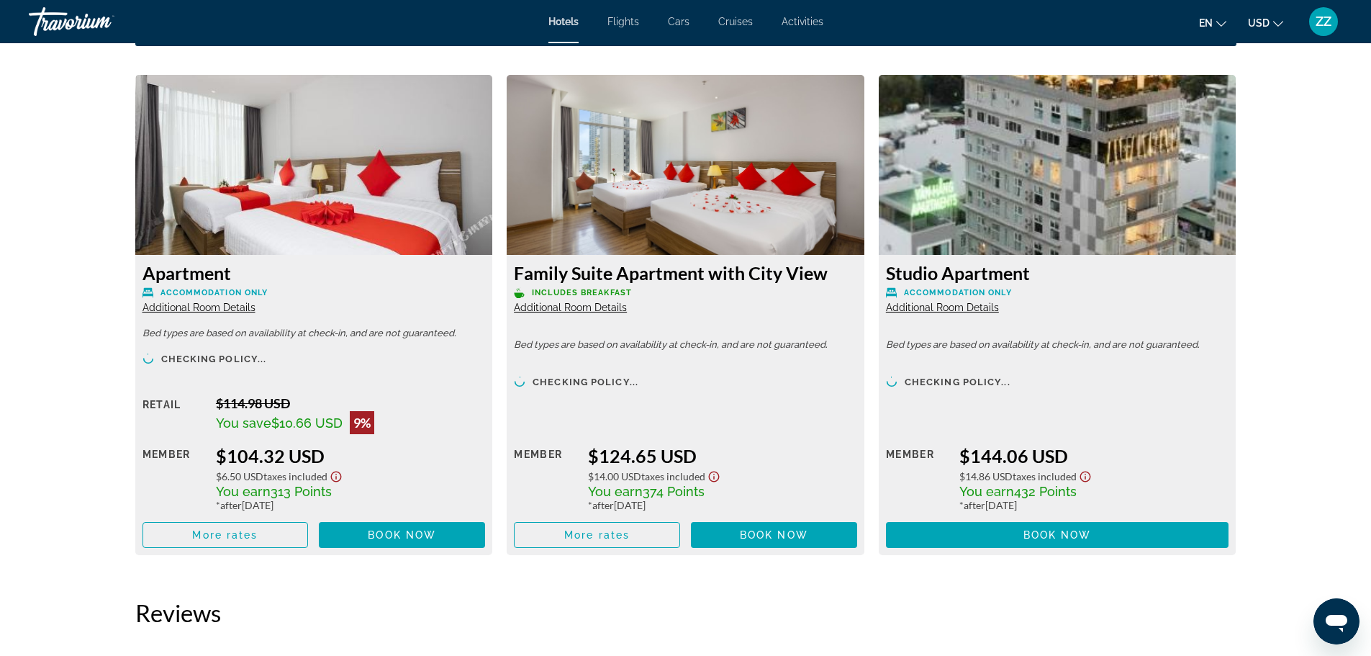
scroll to position [1943, 0]
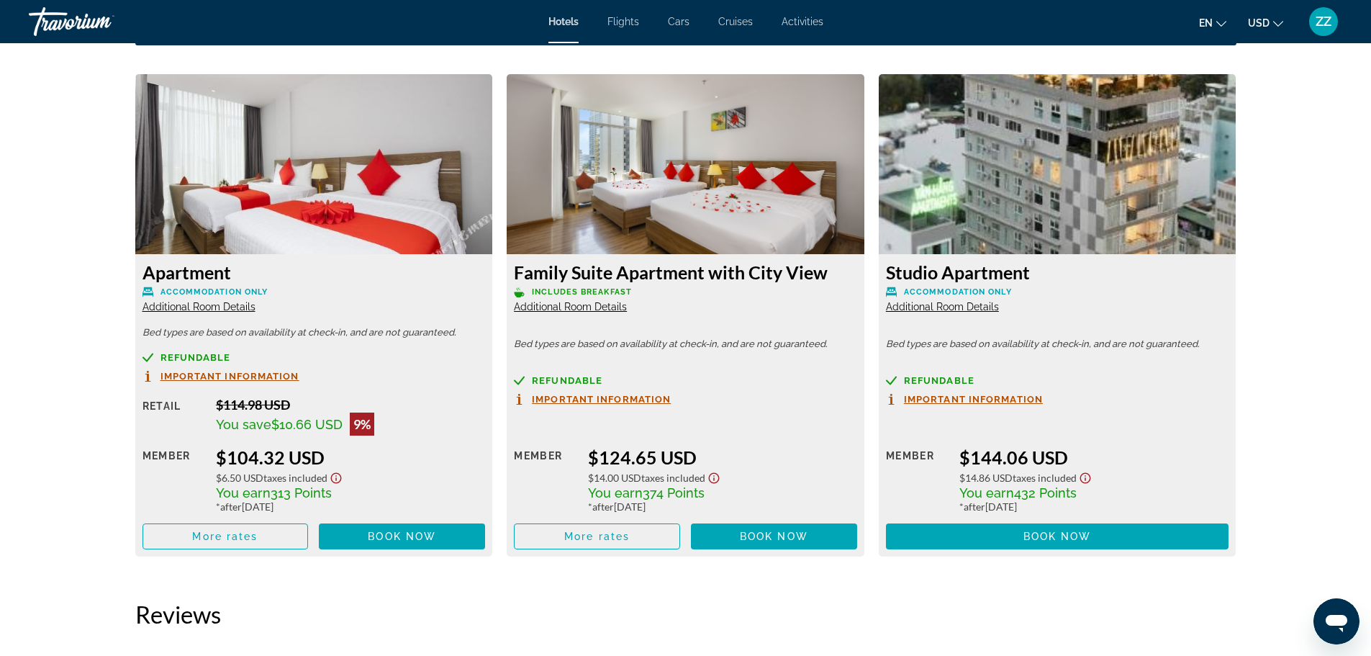
click at [217, 312] on div "Apartment Accommodation Only Additional Room Details" at bounding box center [314, 287] width 343 height 52
click at [217, 311] on span "Additional Room Details" at bounding box center [199, 307] width 113 height 12
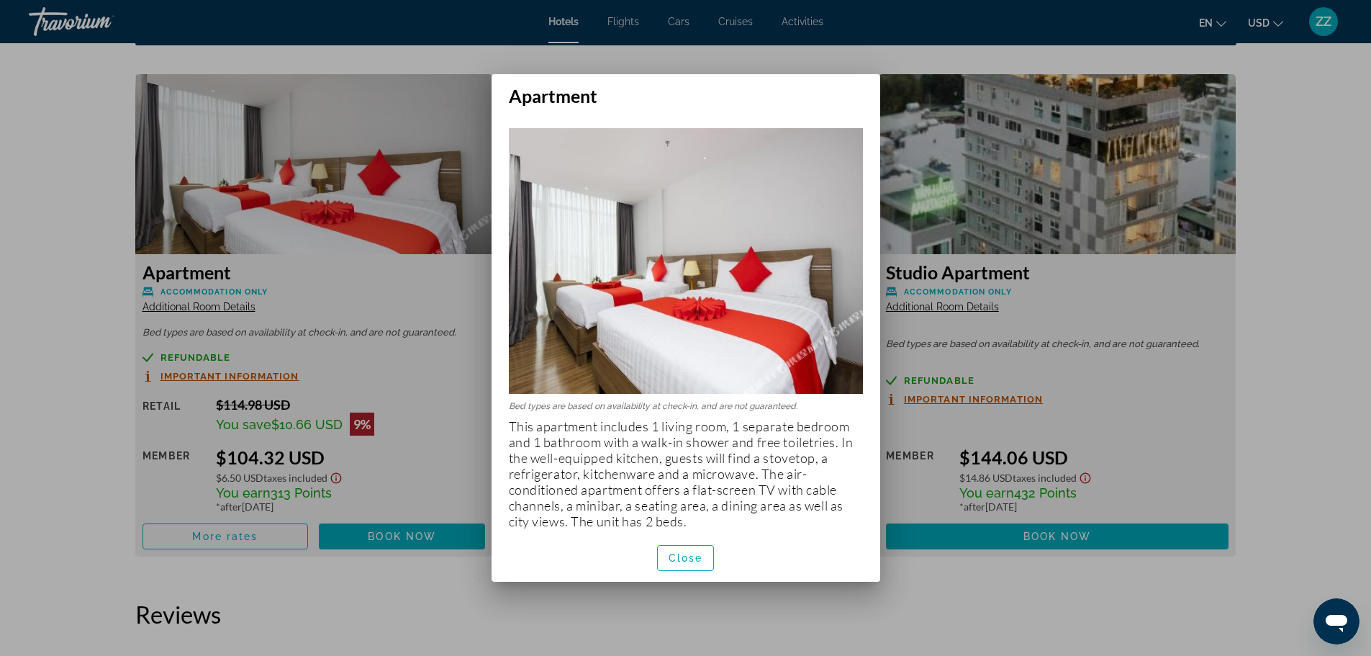
scroll to position [0, 0]
click at [430, 150] on div at bounding box center [685, 328] width 1371 height 656
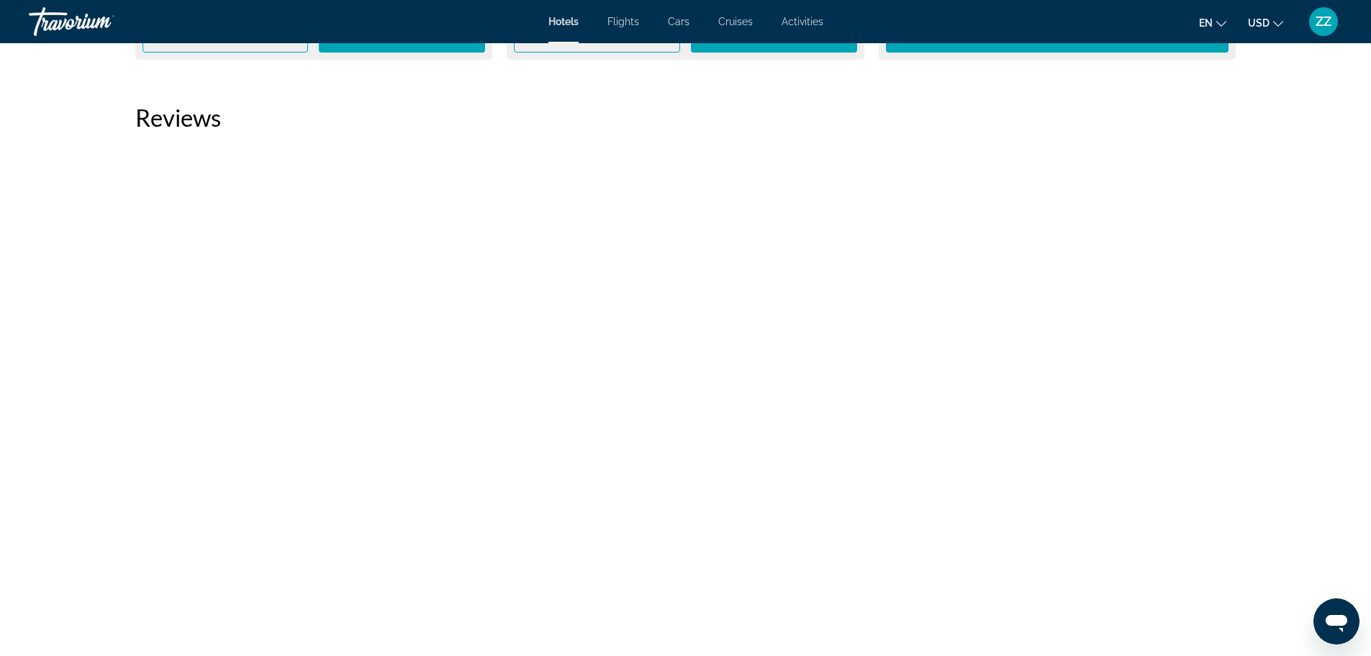
scroll to position [2447, 0]
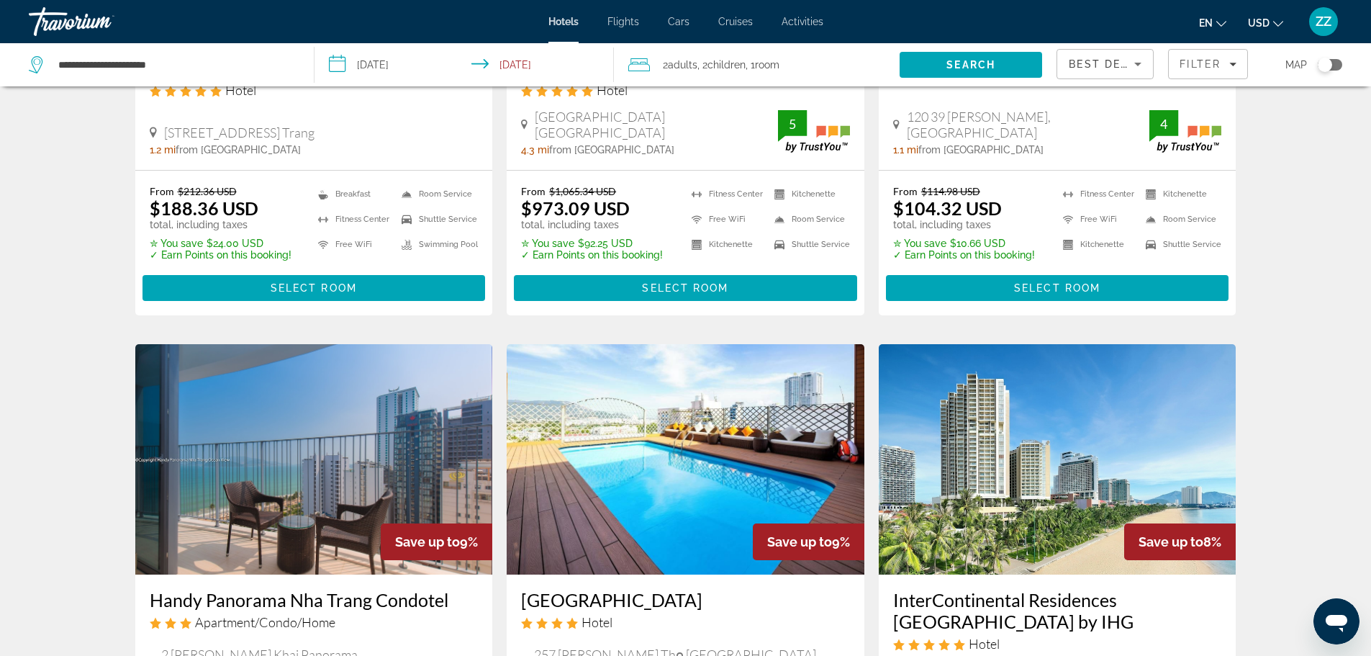
scroll to position [1656, 0]
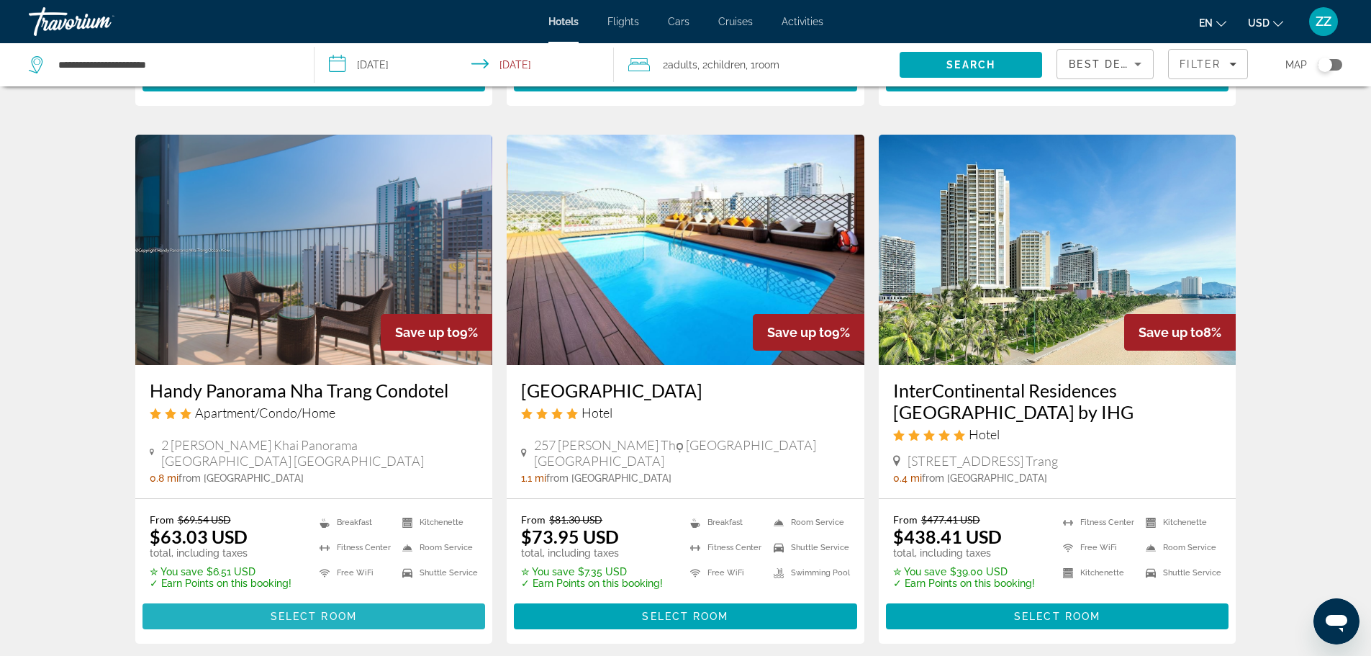
click at [288, 610] on span "Select Room" at bounding box center [314, 616] width 86 height 12
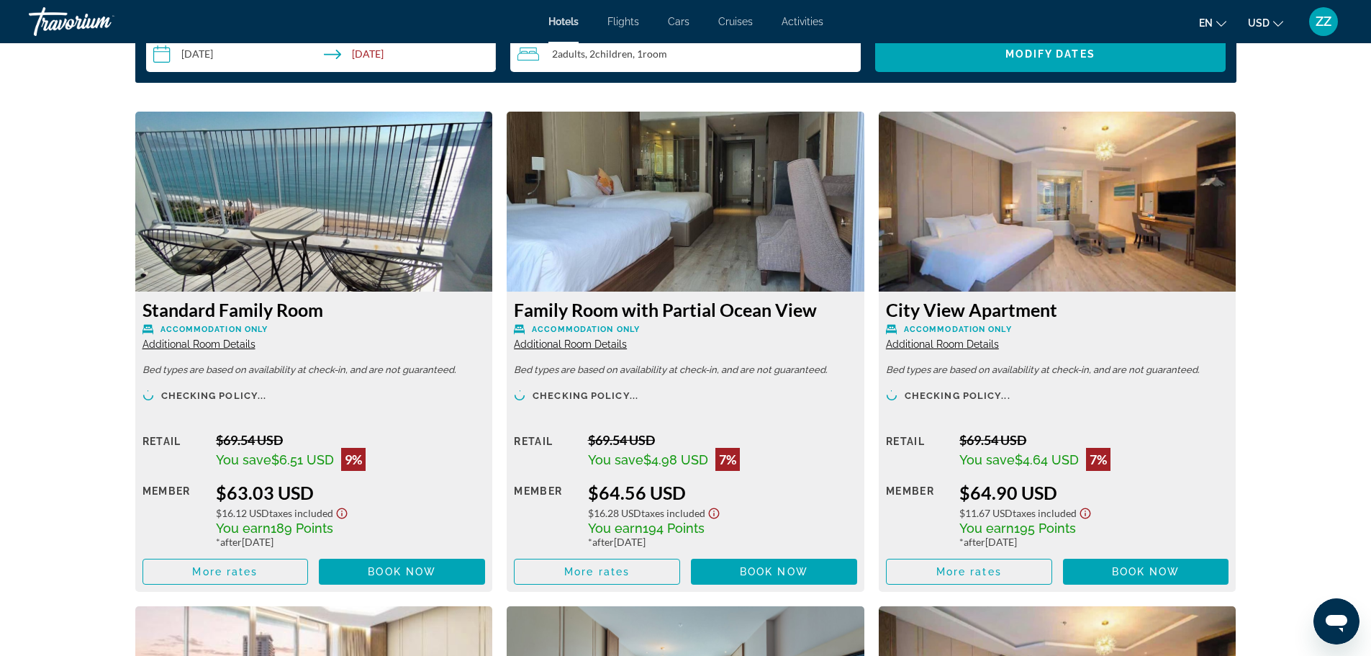
scroll to position [1943, 0]
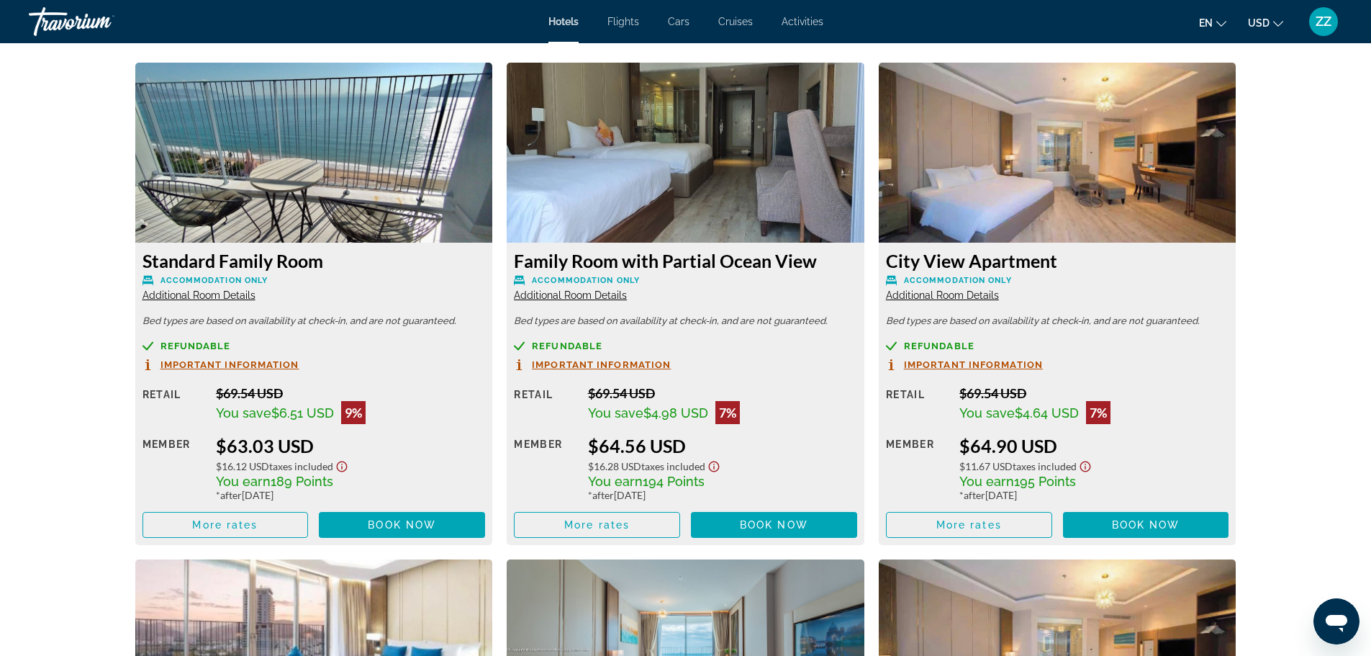
click at [231, 298] on span "Additional Room Details" at bounding box center [199, 295] width 113 height 12
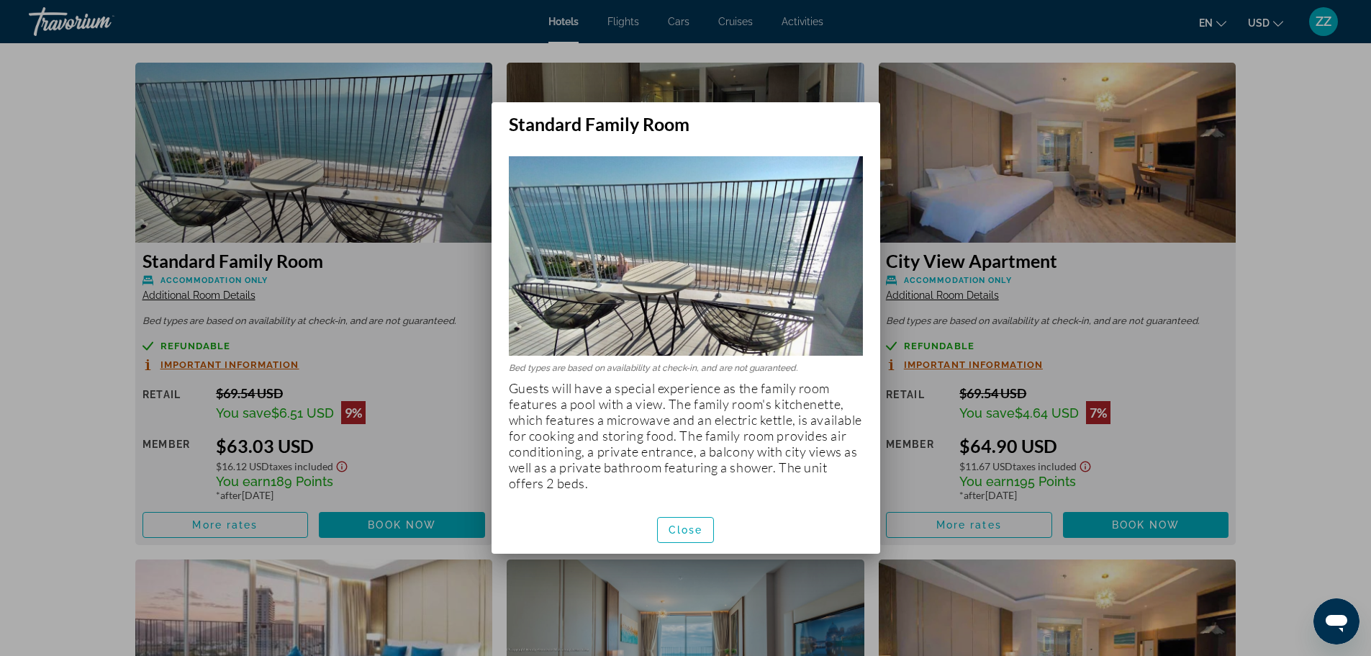
click at [281, 150] on div at bounding box center [685, 328] width 1371 height 656
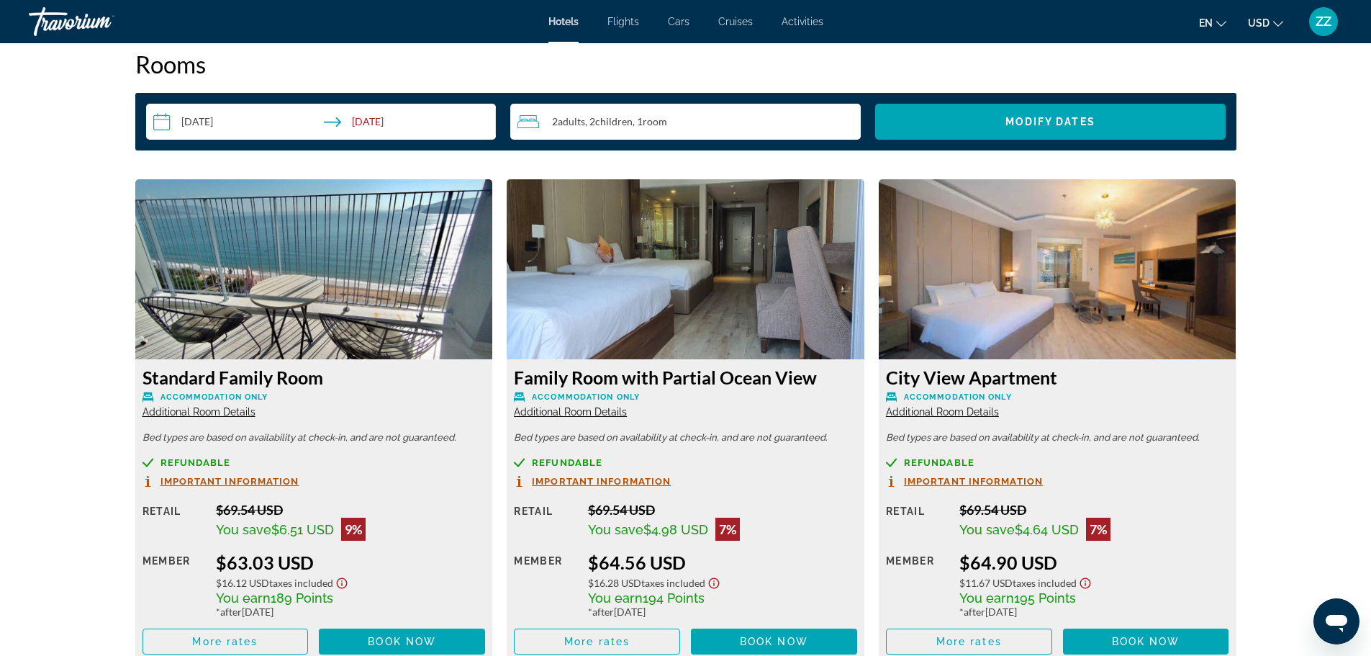
scroll to position [1800, 0]
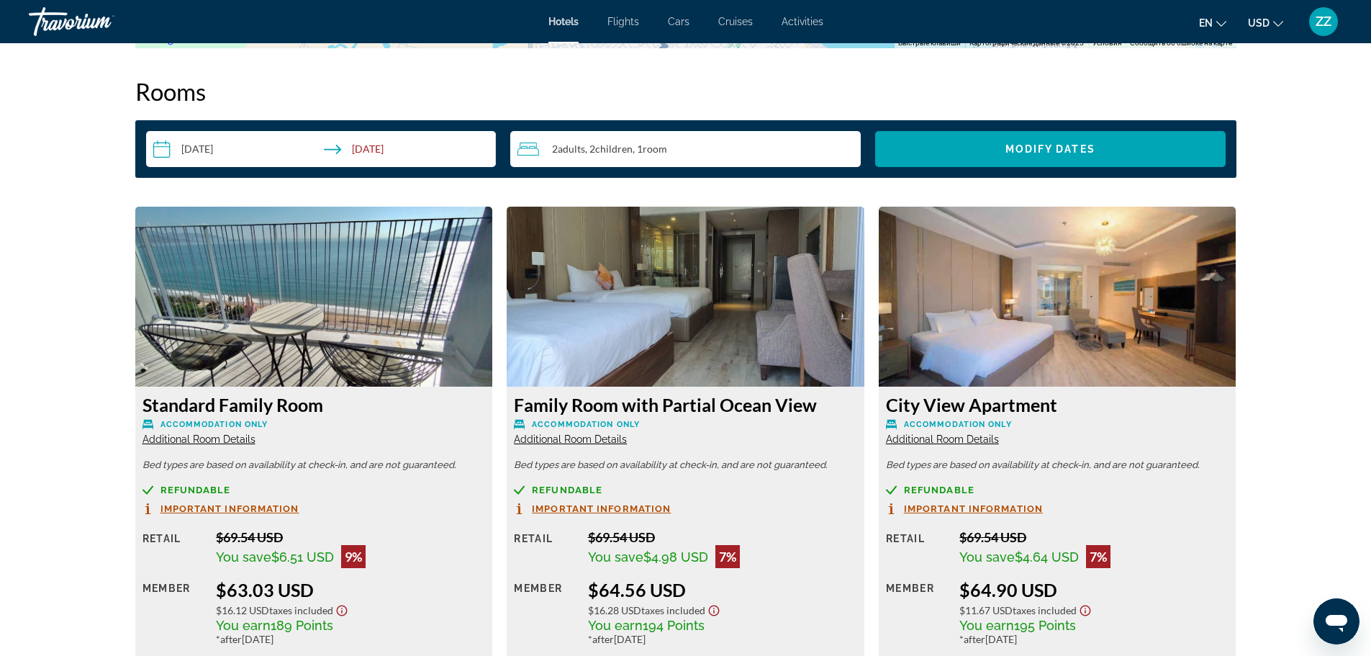
click at [690, 337] on img "Main content" at bounding box center [686, 297] width 358 height 180
click at [538, 409] on h3 "Family Room with Partial Ocean View" at bounding box center [685, 405] width 343 height 22
click at [597, 274] on img "Main content" at bounding box center [686, 297] width 358 height 180
click at [580, 440] on span "Additional Room Details" at bounding box center [570, 439] width 113 height 12
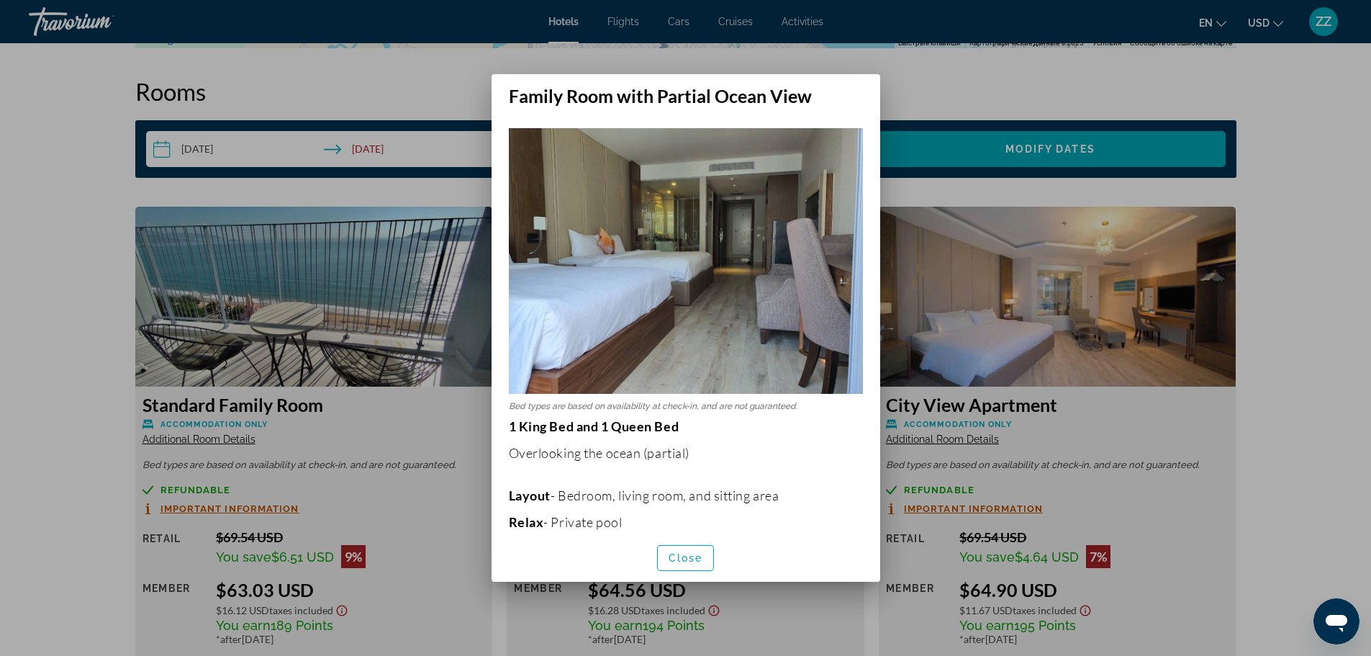
scroll to position [0, 0]
click at [905, 90] on div at bounding box center [685, 328] width 1371 height 656
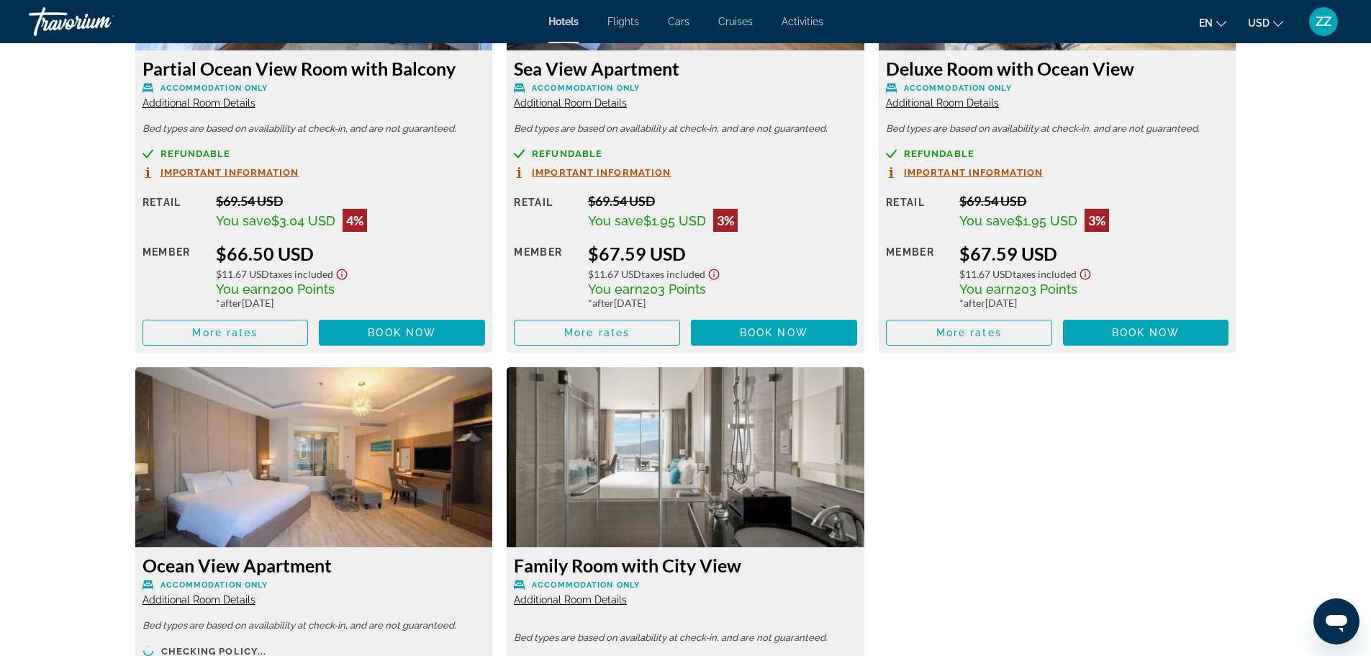
scroll to position [3311, 0]
